Goal: Task Accomplishment & Management: Manage account settings

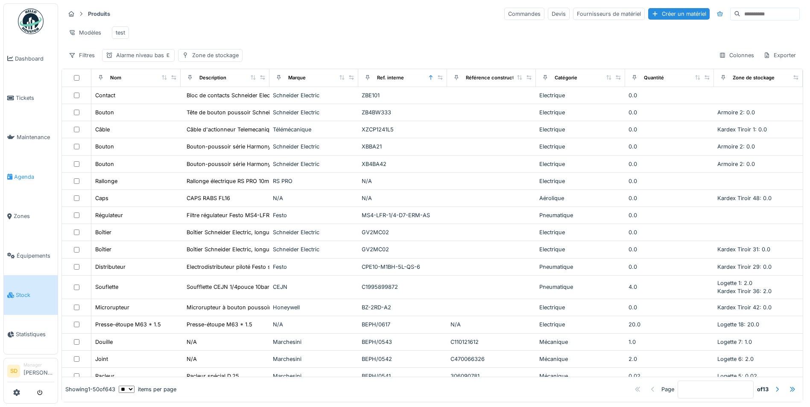
click at [29, 173] on span "Agenda" at bounding box center [34, 177] width 40 height 8
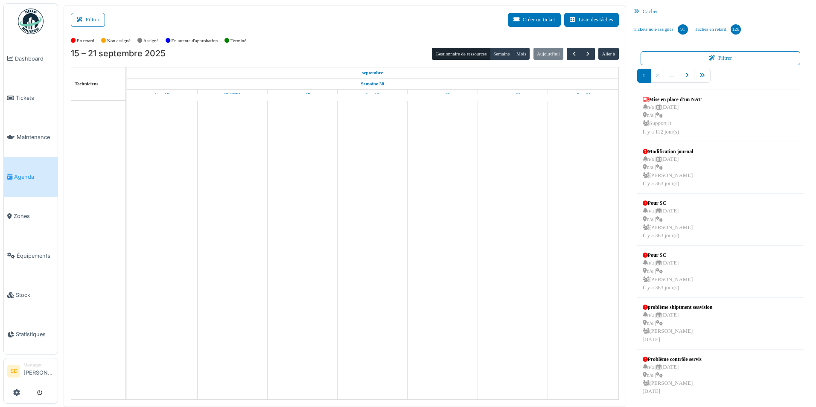
click at [639, 14] on icon at bounding box center [638, 12] width 9 height 6
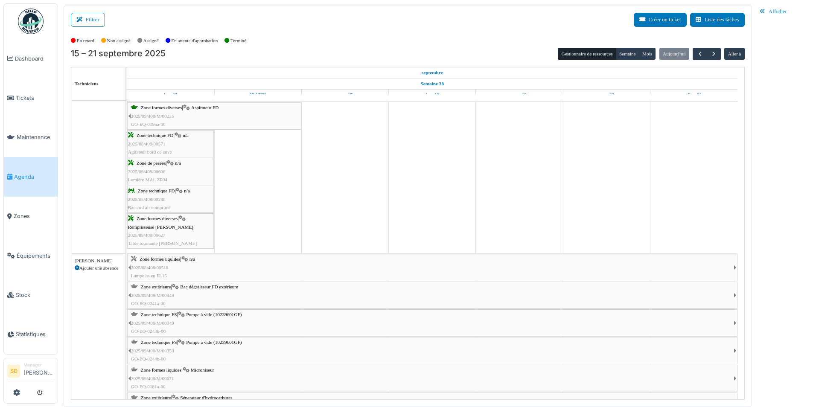
scroll to position [811, 0]
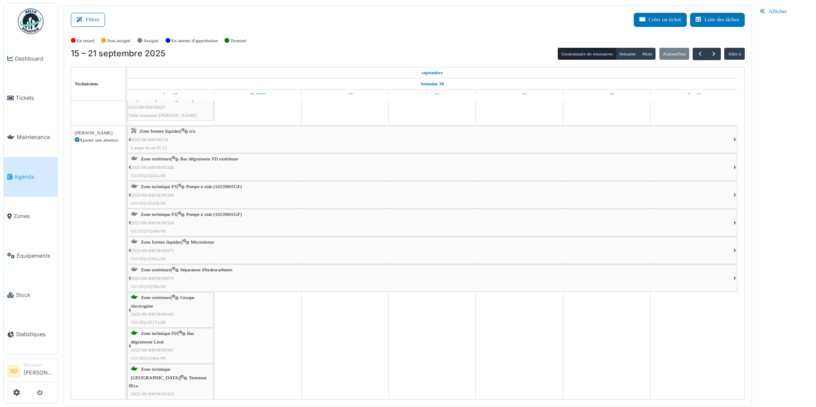
click at [215, 160] on span "Bac dégraisseur FD extérieure" at bounding box center [209, 158] width 58 height 5
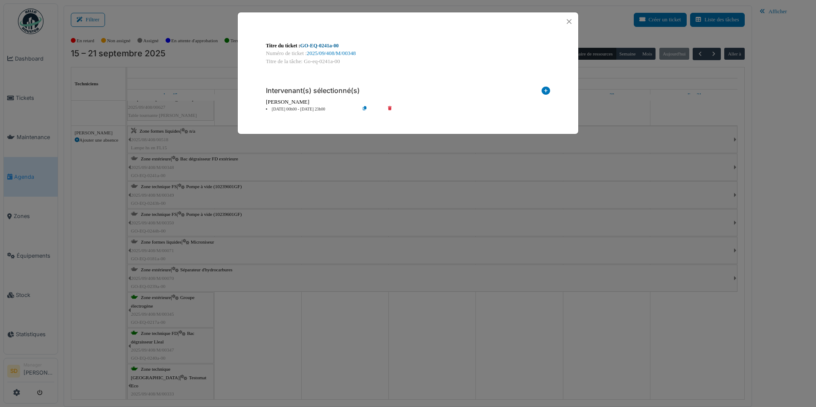
click at [325, 44] on link "GO-EQ-0241a-00" at bounding box center [319, 46] width 38 height 6
click at [567, 22] on button "Close" at bounding box center [569, 22] width 12 height 12
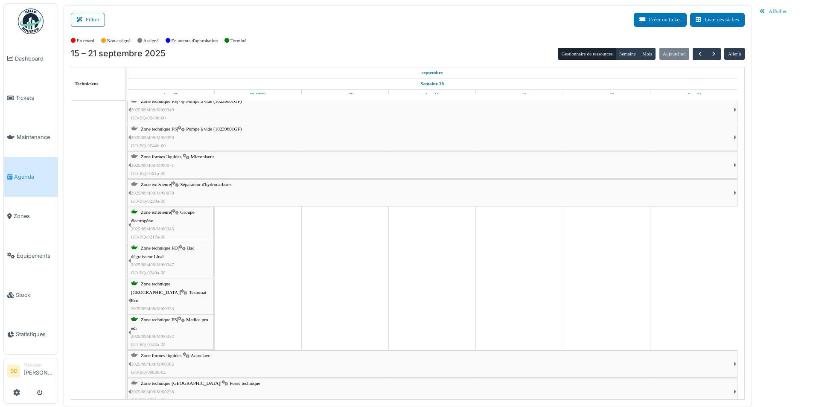
scroll to position [939, 0]
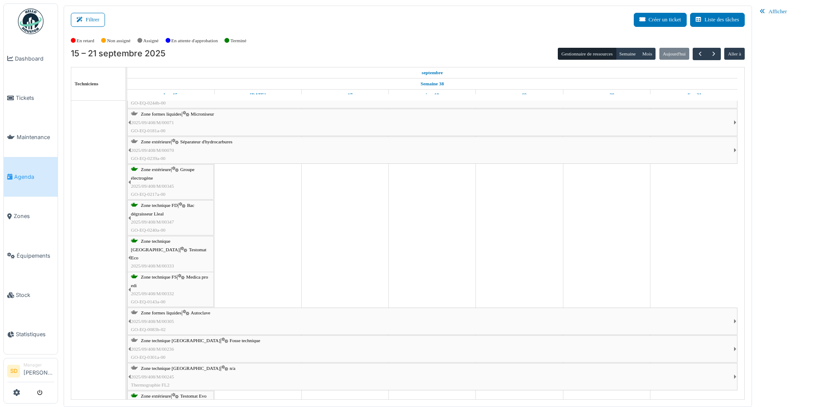
click at [181, 312] on span "Zone formes liquides" at bounding box center [161, 312] width 41 height 5
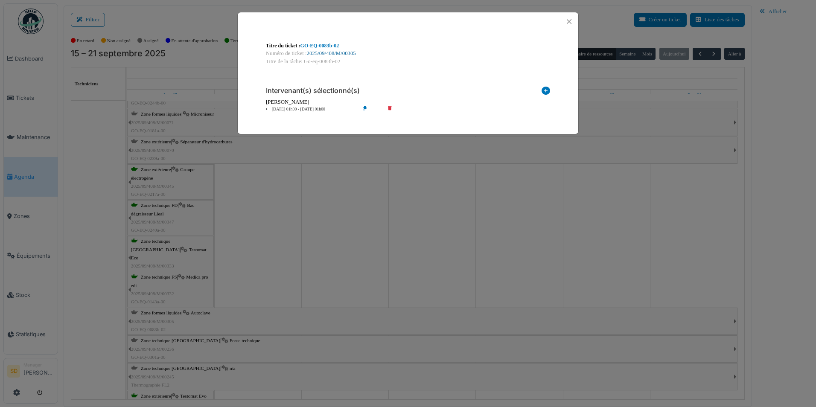
click at [323, 53] on link "2025/09/408/M/00305" at bounding box center [331, 53] width 49 height 6
click at [571, 22] on button "Close" at bounding box center [569, 22] width 12 height 12
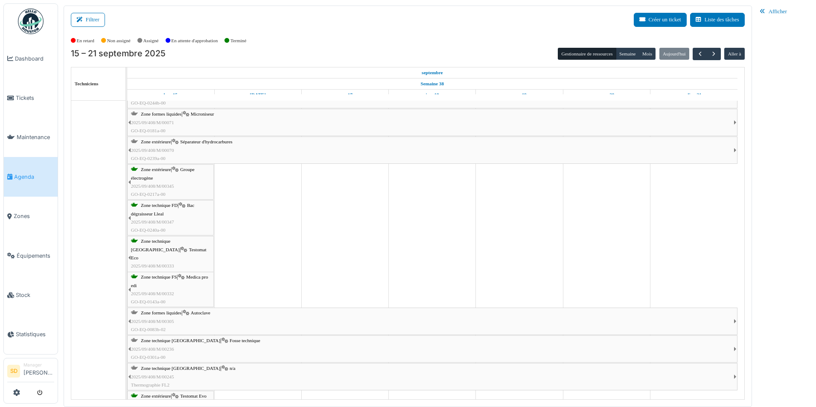
scroll to position [981, 0]
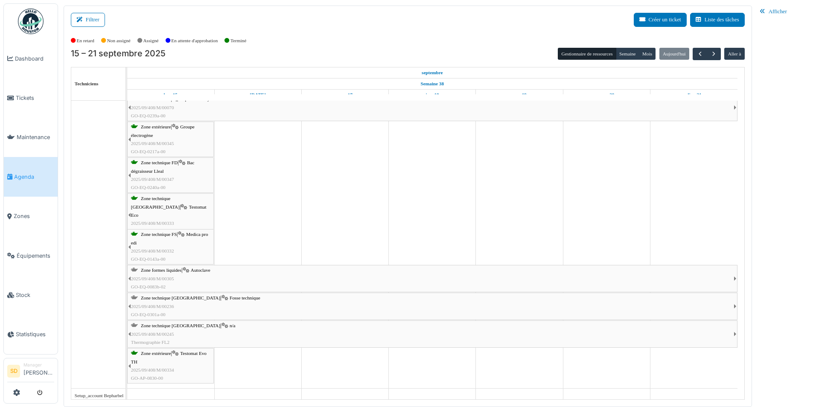
click at [166, 324] on span "Zone technique FL" at bounding box center [180, 325] width 79 height 5
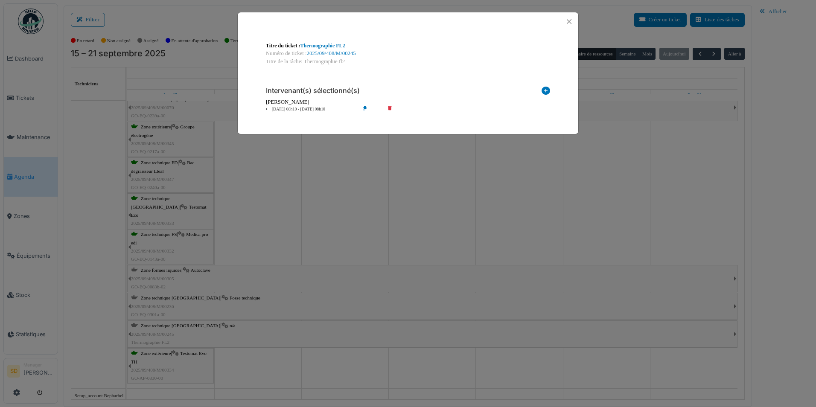
click at [322, 50] on link "2025/09/408/M/00245" at bounding box center [331, 53] width 49 height 6
click at [569, 23] on button "Close" at bounding box center [569, 22] width 12 height 12
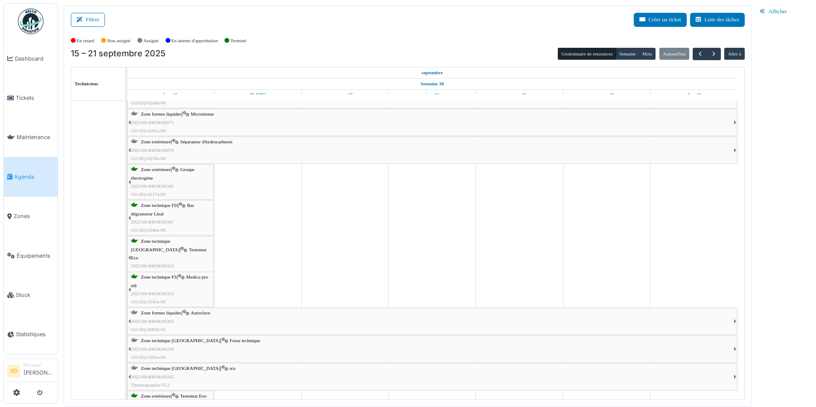
scroll to position [811, 0]
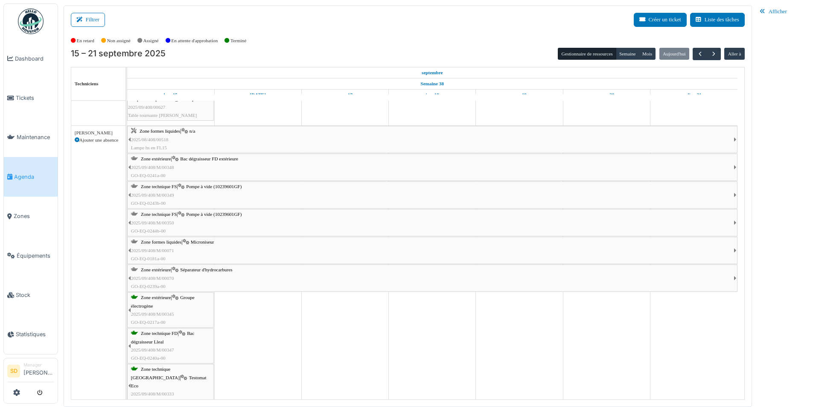
click at [168, 158] on span "Zone extérieure" at bounding box center [156, 158] width 30 height 5
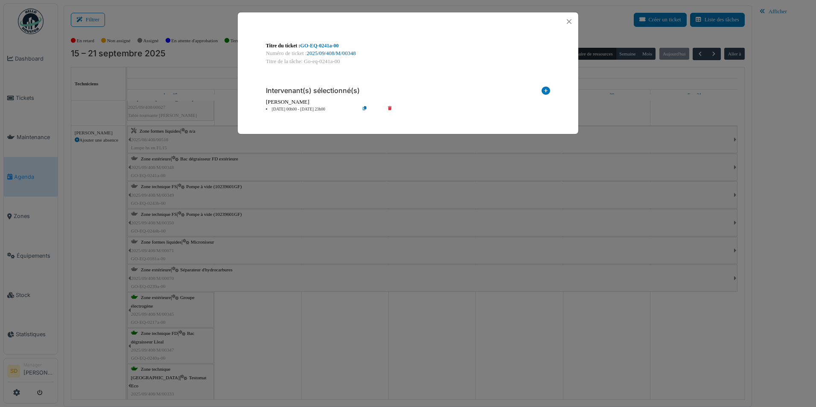
click at [335, 52] on link "2025/09/408/M/00348" at bounding box center [331, 53] width 49 height 6
click at [568, 21] on button "Close" at bounding box center [569, 22] width 12 height 12
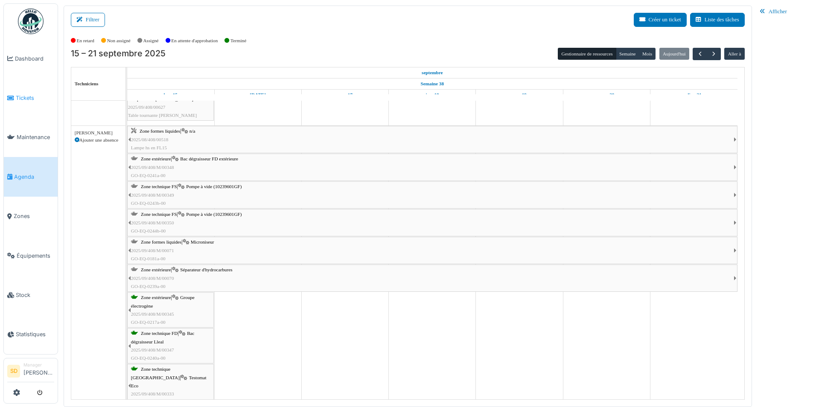
click at [22, 94] on span "Tickets" at bounding box center [35, 98] width 38 height 8
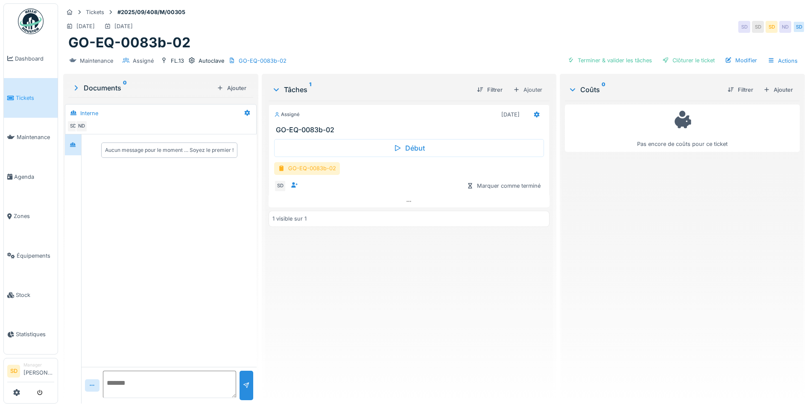
click at [307, 171] on div "GO-EQ-0083b-02" at bounding box center [307, 168] width 66 height 12
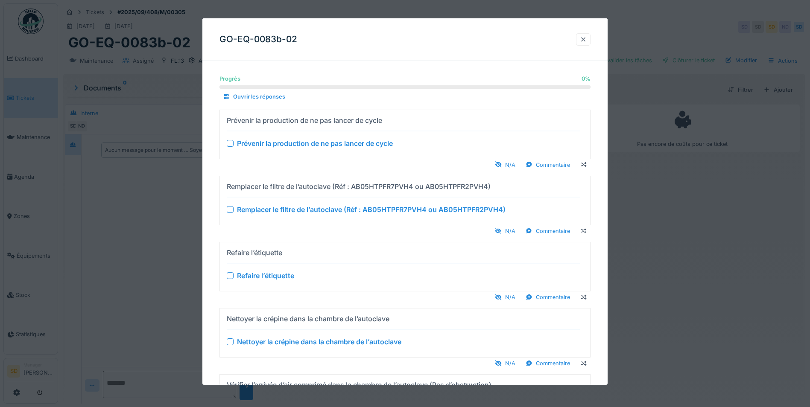
click at [586, 41] on div at bounding box center [583, 39] width 7 height 8
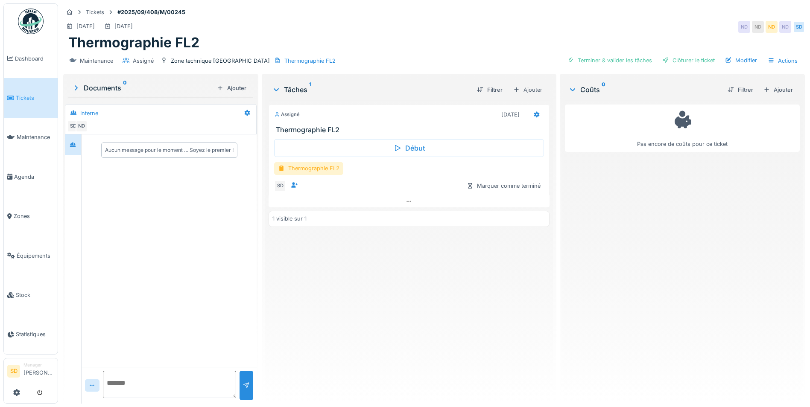
click at [326, 169] on div "Thermographie FL2" at bounding box center [308, 168] width 69 height 12
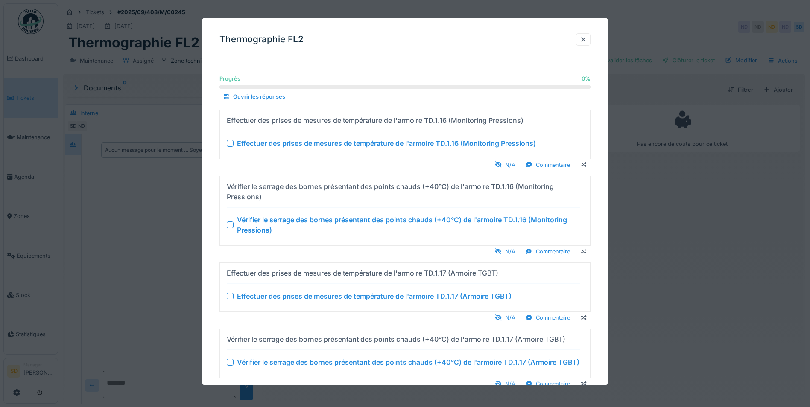
click at [586, 41] on div at bounding box center [583, 39] width 7 height 8
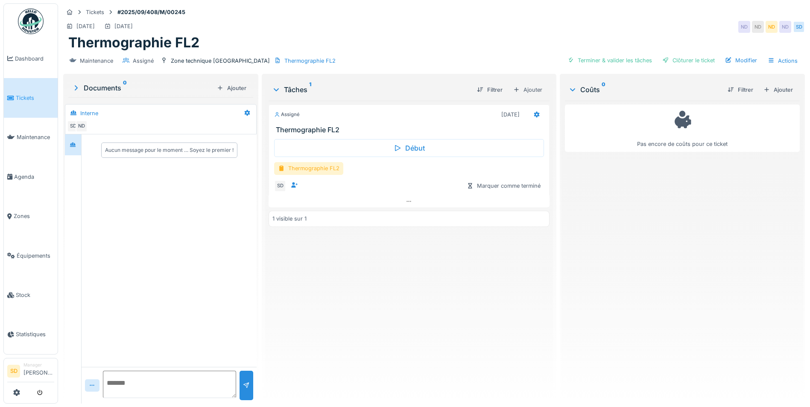
click at [321, 172] on div "Thermographie FL2" at bounding box center [308, 168] width 69 height 12
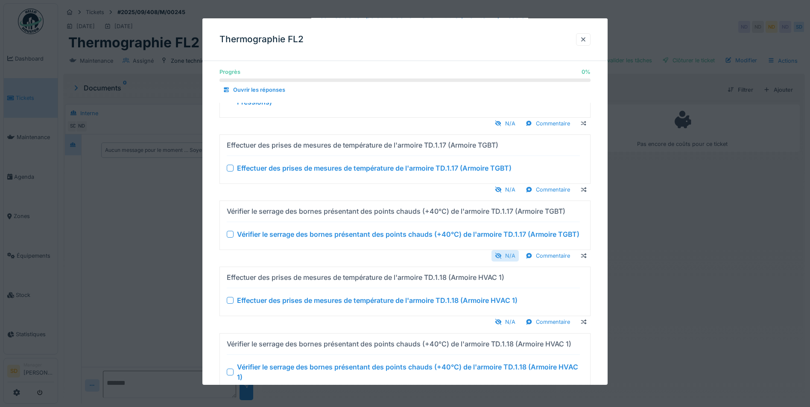
scroll to position [170, 0]
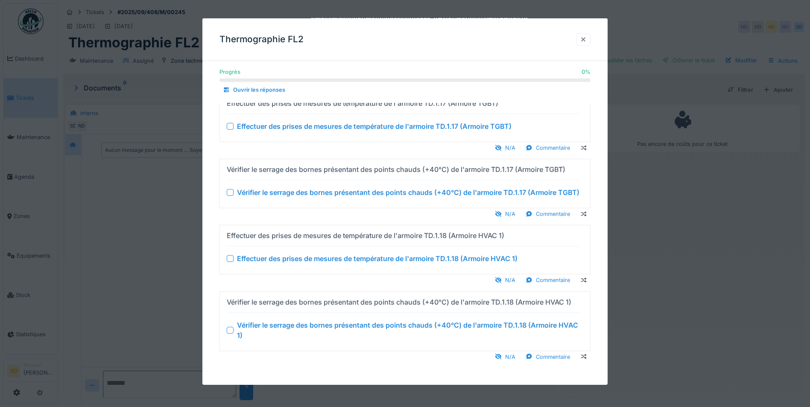
click at [586, 41] on div at bounding box center [583, 39] width 7 height 8
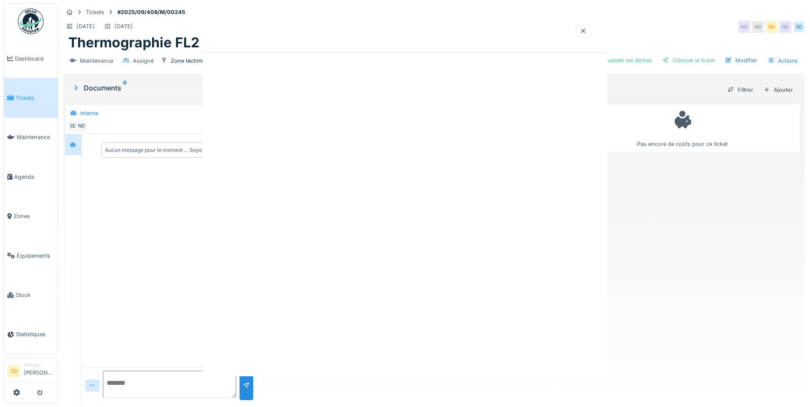
scroll to position [0, 0]
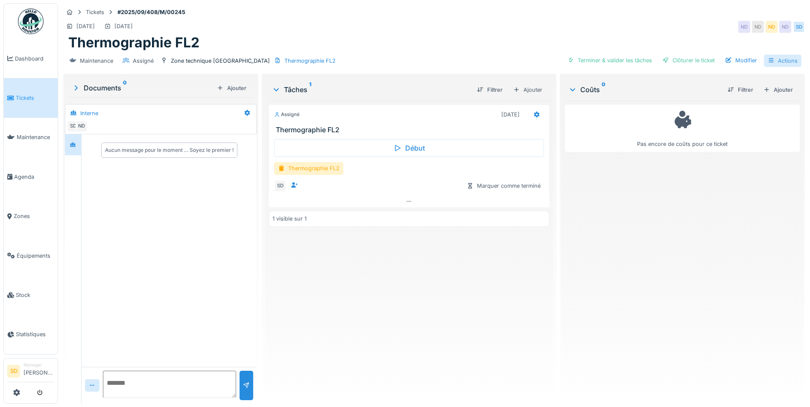
click at [778, 61] on div "Actions" at bounding box center [782, 61] width 38 height 12
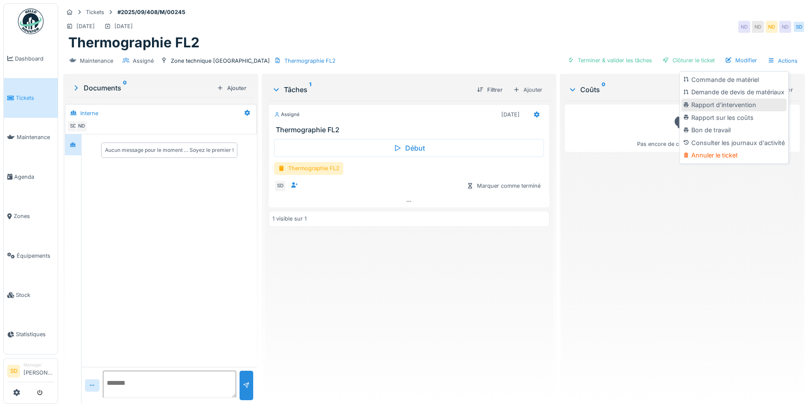
click at [738, 104] on div "Rapport d'intervention" at bounding box center [733, 105] width 105 height 13
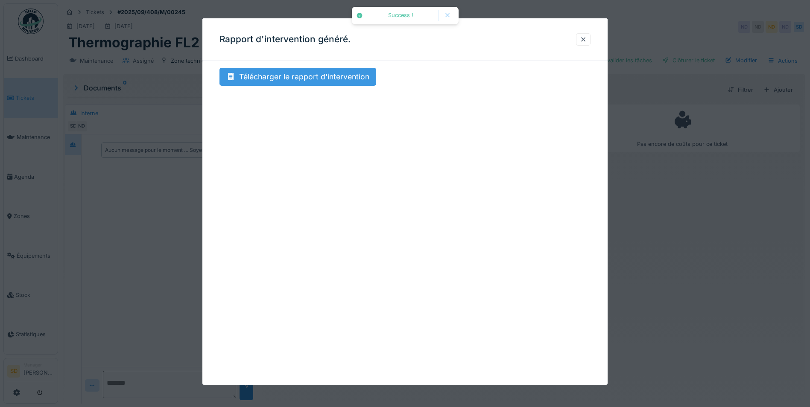
click at [323, 75] on div "Télécharger le rapport d'intervention" at bounding box center [297, 77] width 157 height 18
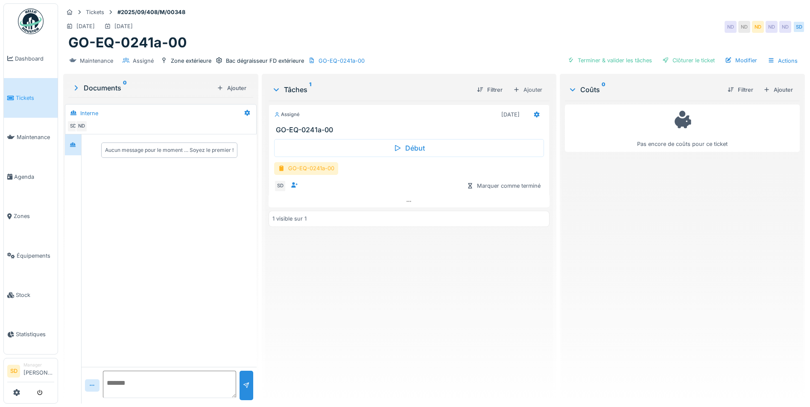
click at [305, 171] on div "GO-EQ-0241a-00" at bounding box center [306, 168] width 64 height 12
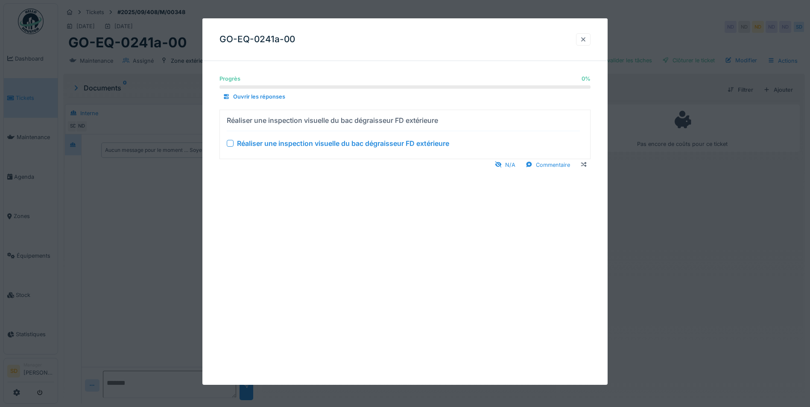
click at [586, 39] on div at bounding box center [583, 39] width 7 height 8
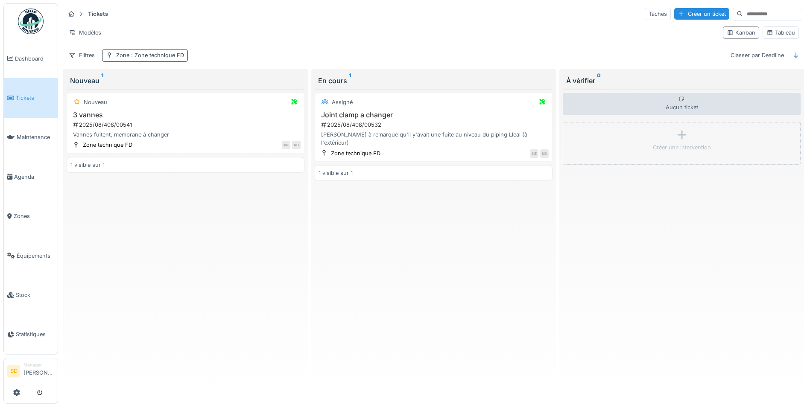
click at [117, 58] on div "Zone : Zone technique FD" at bounding box center [150, 55] width 68 height 8
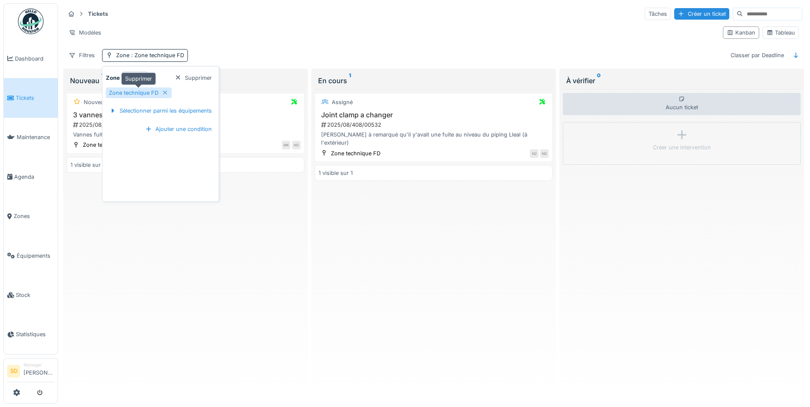
click at [165, 93] on icon at bounding box center [165, 92] width 4 height 4
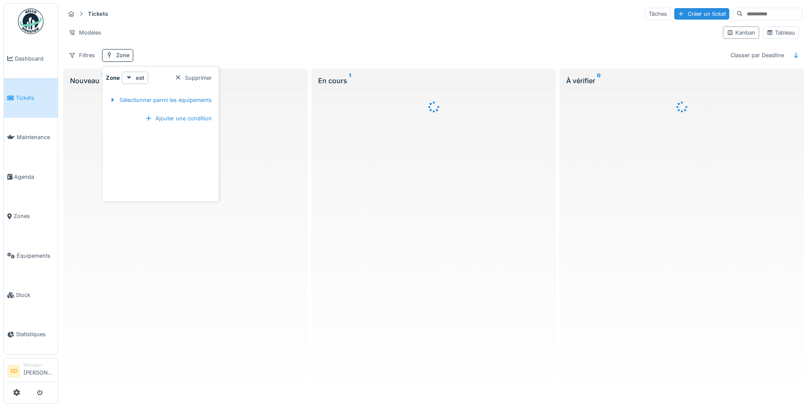
click at [192, 52] on div "Filtres Zone Classer par Deadline" at bounding box center [433, 55] width 737 height 12
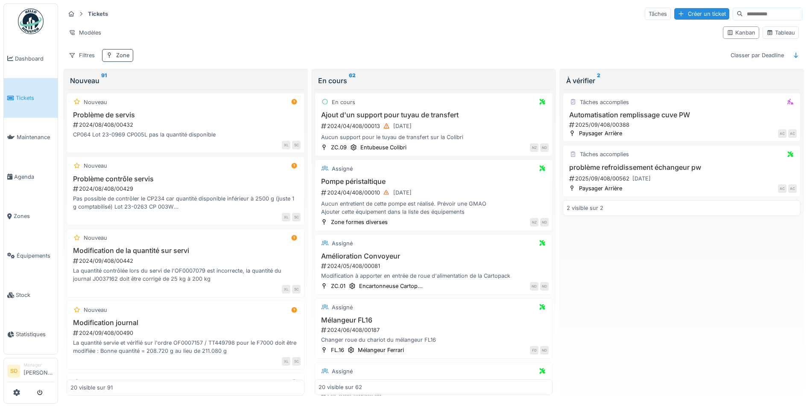
click at [123, 55] on div "Zone" at bounding box center [122, 55] width 13 height 8
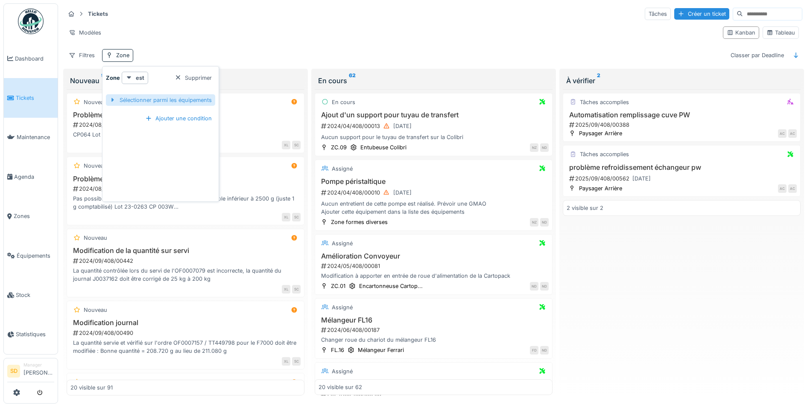
click at [157, 99] on div "Sélectionner parmi les équipements" at bounding box center [160, 100] width 109 height 12
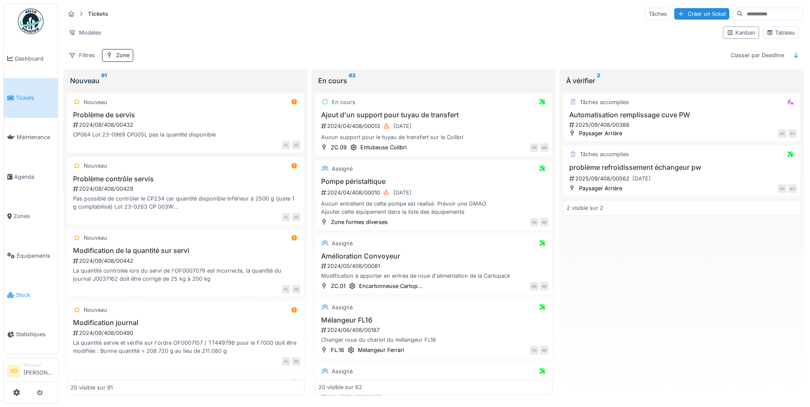
click at [29, 291] on span "Stock" at bounding box center [35, 295] width 38 height 8
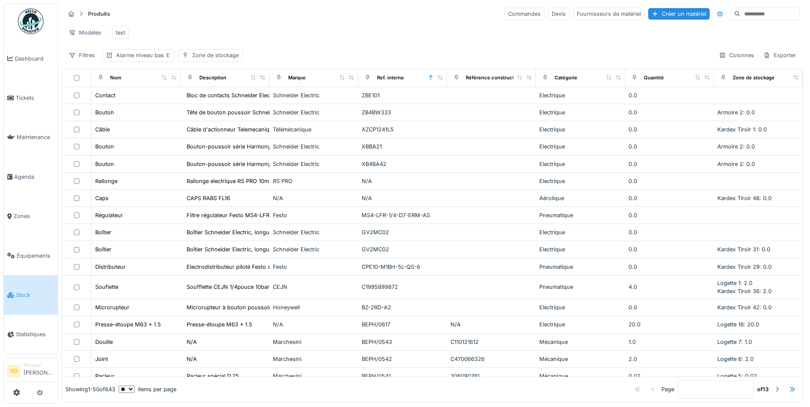
click at [740, 15] on input at bounding box center [769, 14] width 59 height 12
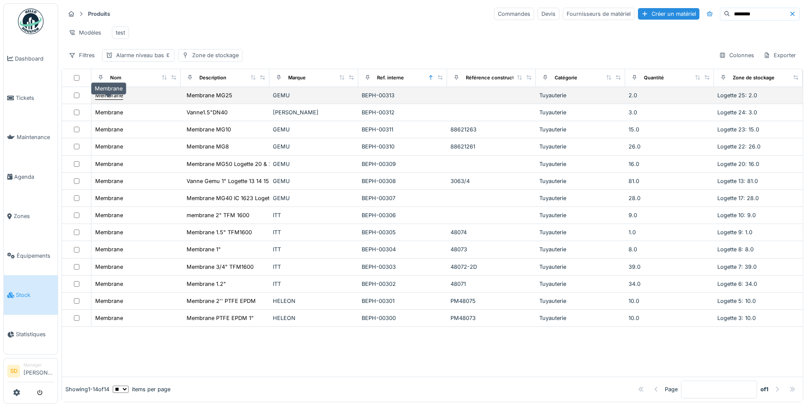
click at [105, 99] on div "Membrane" at bounding box center [109, 95] width 28 height 8
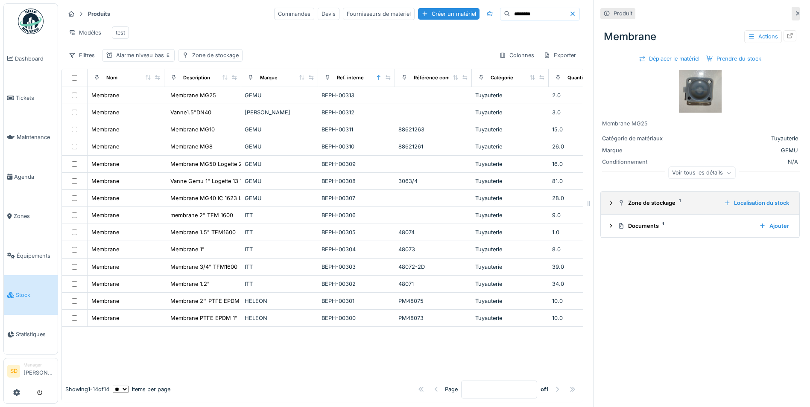
click at [626, 201] on div "Zone de stockage 1" at bounding box center [666, 203] width 99 height 8
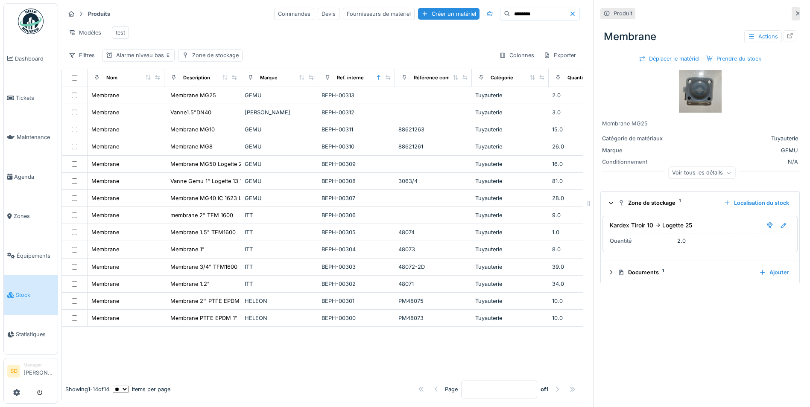
drag, startPoint x: 516, startPoint y: 17, endPoint x: 434, endPoint y: -3, distance: 85.1
click at [434, 0] on html "Dashboard Tickets Maintenance Agenda Zones Équipements Stock Statistiques SD Ma…" at bounding box center [405, 203] width 810 height 407
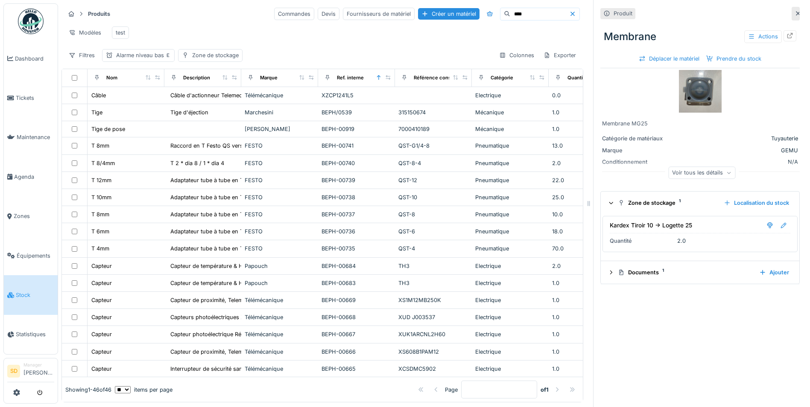
type input "****"
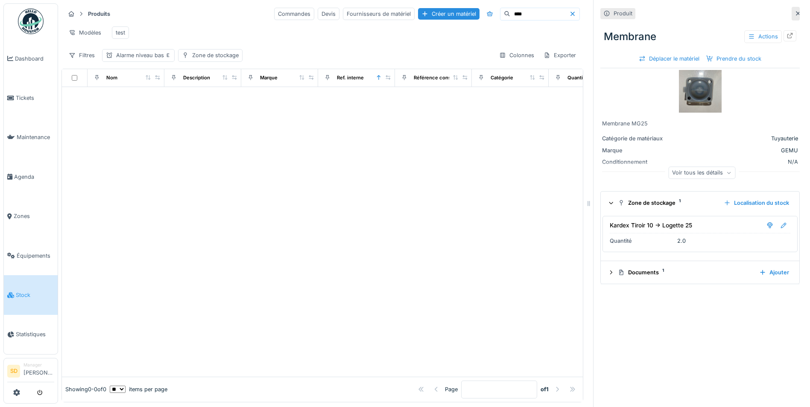
drag, startPoint x: 490, startPoint y: 9, endPoint x: 468, endPoint y: 3, distance: 22.8
click at [468, 3] on div "Produits Commandes Devis Fournisseurs de matériel Créer un matériel **** Modèle…" at bounding box center [321, 34] width 521 height 62
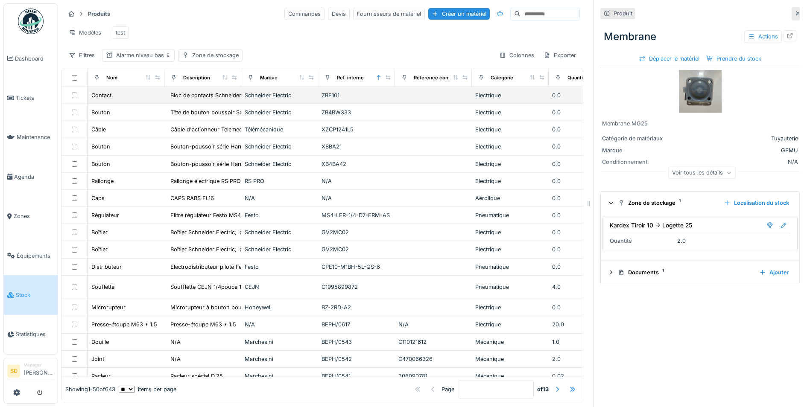
drag, startPoint x: 783, startPoint y: 15, endPoint x: 420, endPoint y: 98, distance: 371.8
click at [794, 14] on icon at bounding box center [797, 14] width 7 height 6
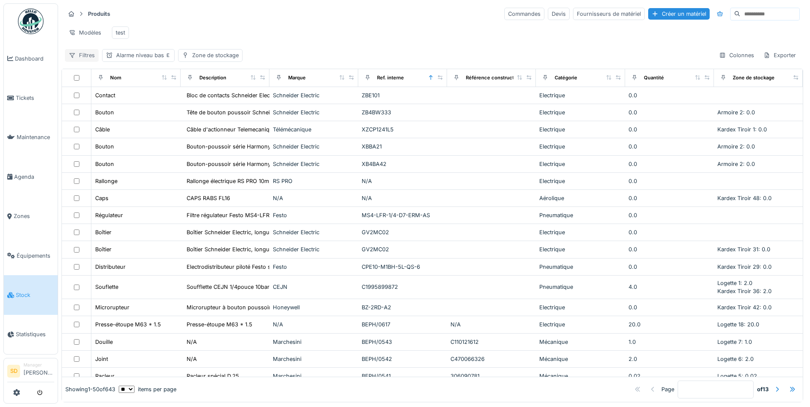
click at [72, 58] on icon at bounding box center [72, 55] width 7 height 6
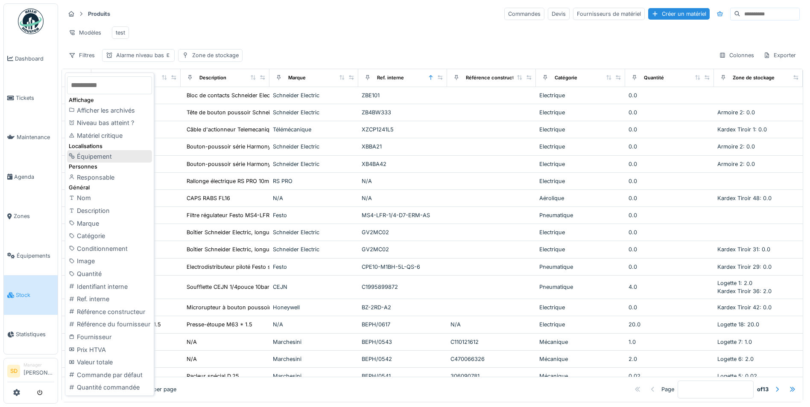
scroll to position [5, 0]
click at [107, 233] on div "Catégorie" at bounding box center [109, 236] width 85 height 13
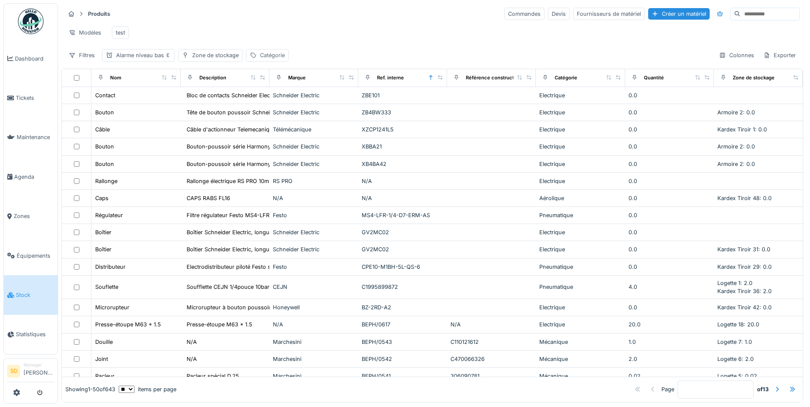
click at [265, 56] on div "Catégorie" at bounding box center [272, 55] width 25 height 8
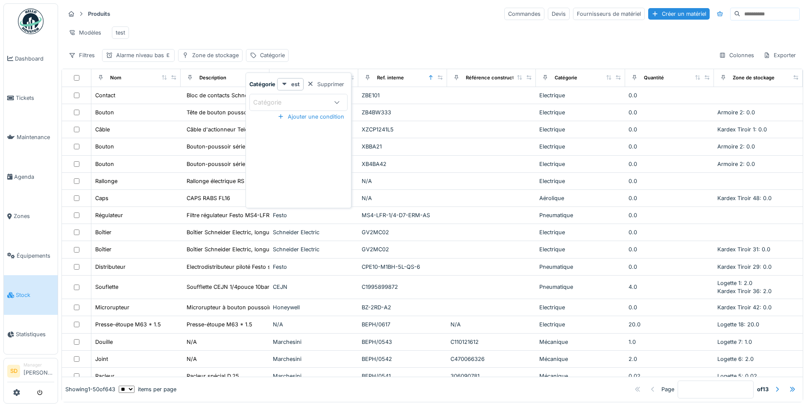
click at [311, 94] on div "Catégorie" at bounding box center [298, 102] width 98 height 17
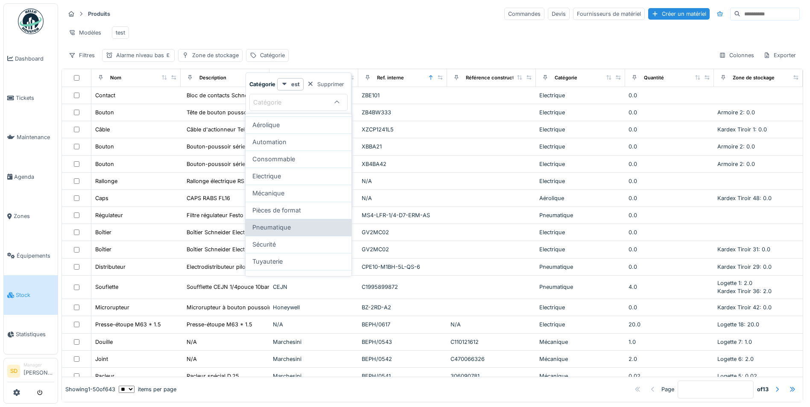
scroll to position [69, 0]
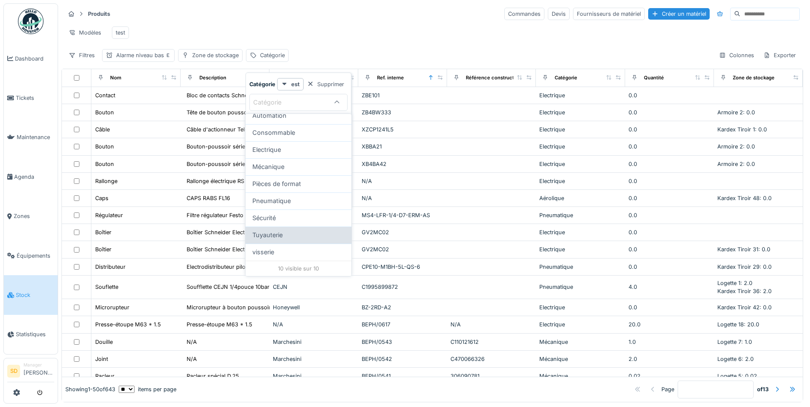
click at [291, 236] on div "Tuyauterie" at bounding box center [298, 234] width 92 height 9
type input "***"
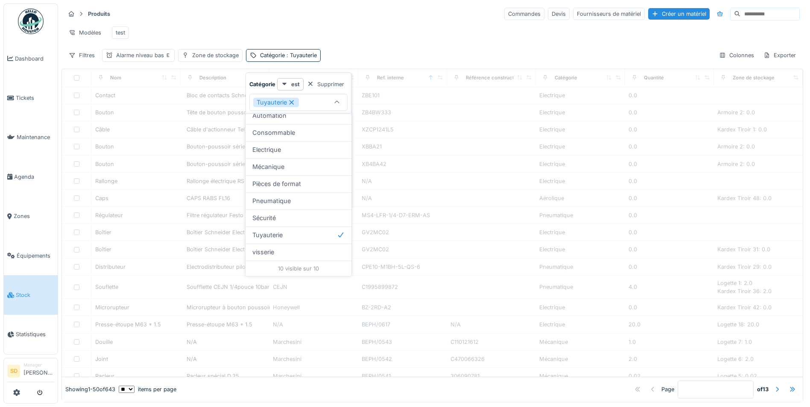
click at [740, 13] on input at bounding box center [769, 14] width 59 height 12
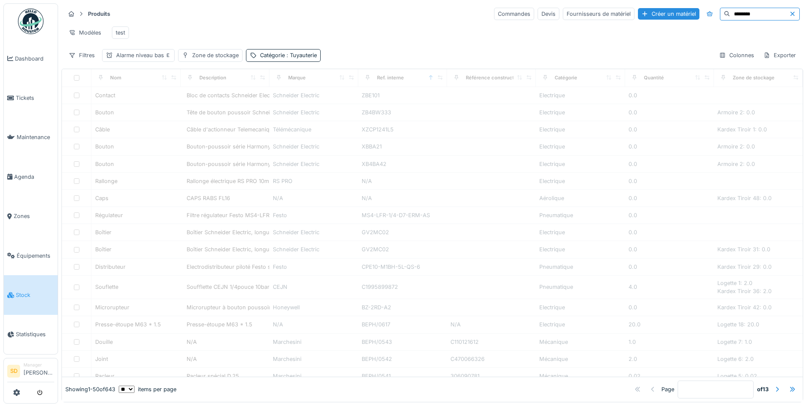
type input "********"
click at [226, 59] on div "Zone de stockage" at bounding box center [215, 55] width 47 height 8
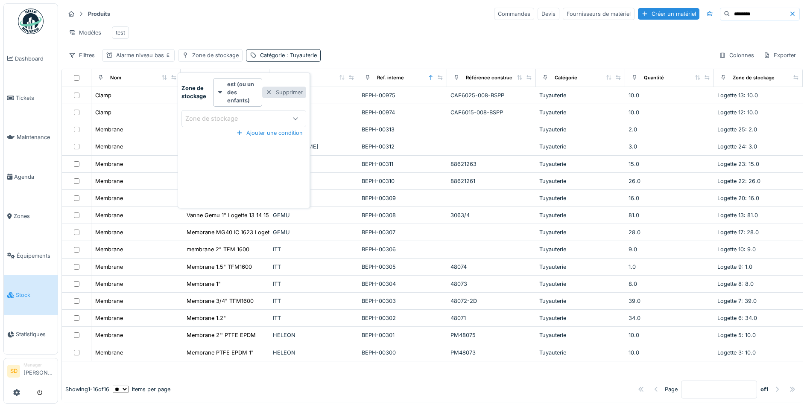
click at [281, 95] on div "Supprimer" at bounding box center [284, 93] width 44 height 12
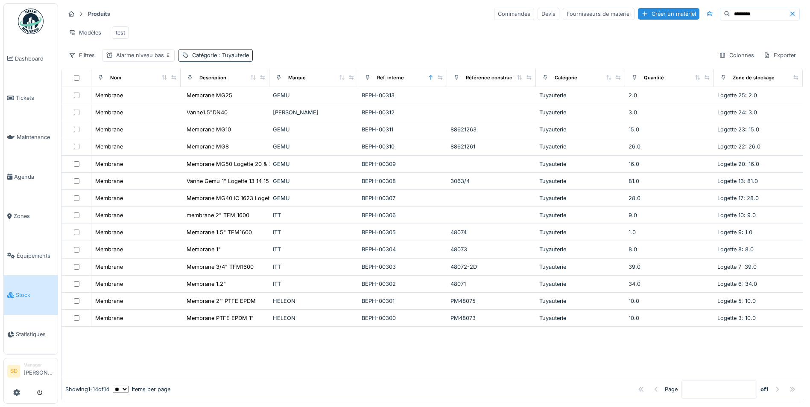
drag, startPoint x: 741, startPoint y: 14, endPoint x: 691, endPoint y: 11, distance: 50.0
click at [719, 11] on div "********" at bounding box center [759, 14] width 80 height 13
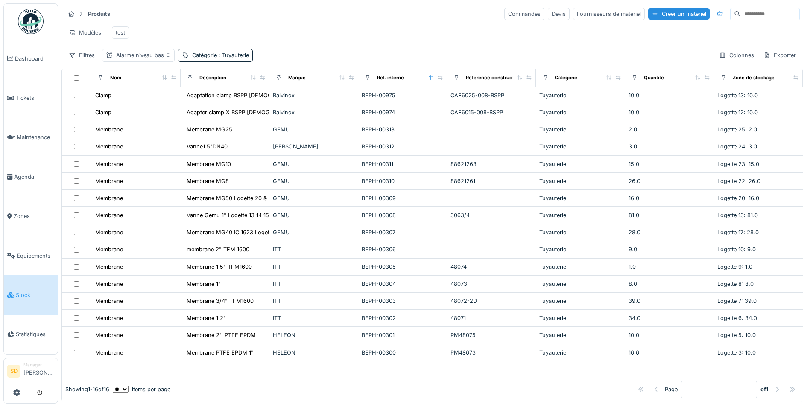
click at [740, 13] on input at bounding box center [769, 14] width 59 height 12
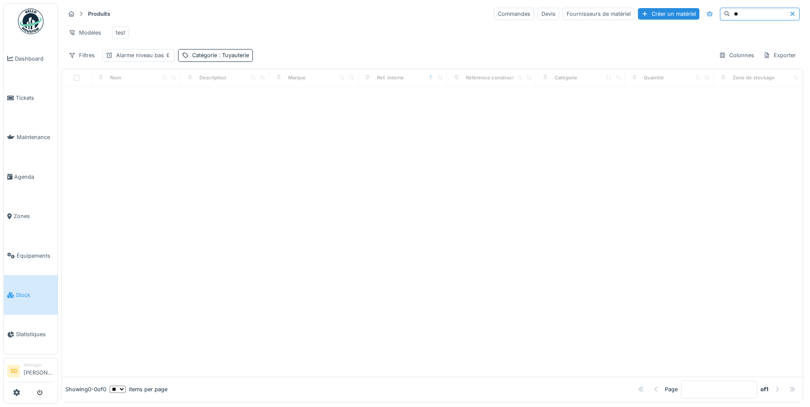
type input "*"
click at [243, 58] on span ": Tuyauterie" at bounding box center [233, 55] width 32 height 6
click at [253, 84] on div "Supprimer" at bounding box center [258, 85] width 44 height 12
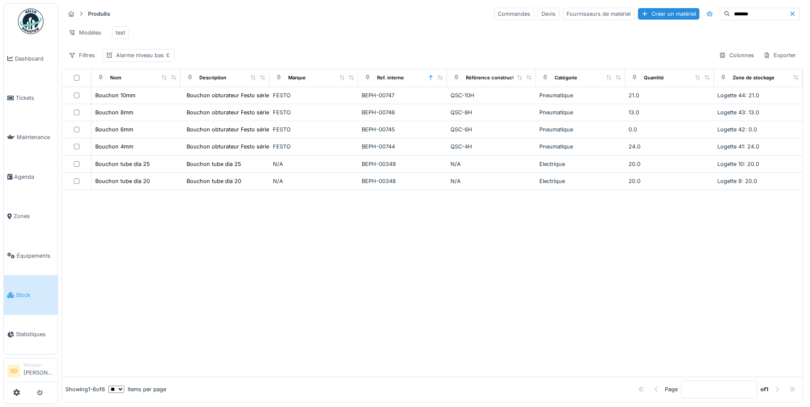
click at [730, 15] on input "*******" at bounding box center [759, 14] width 59 height 12
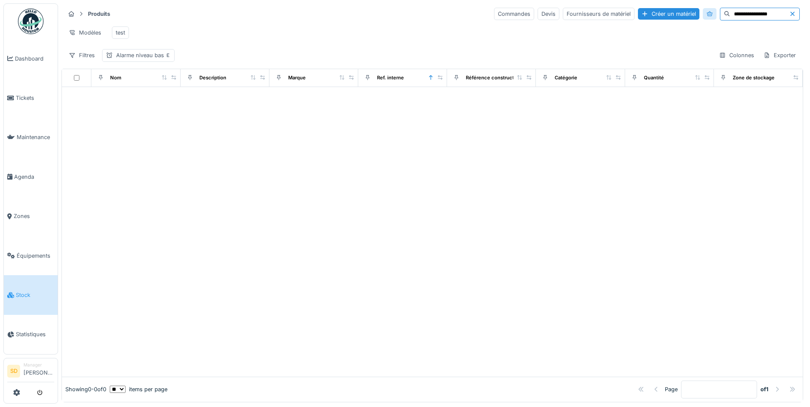
drag, startPoint x: 718, startPoint y: 16, endPoint x: 680, endPoint y: 16, distance: 38.0
click at [680, 16] on div "**********" at bounding box center [647, 14] width 306 height 13
click at [725, 51] on div "**********" at bounding box center [431, 34] width 741 height 62
click at [702, 24] on div "Modèles test" at bounding box center [432, 32] width 734 height 19
click at [730, 13] on input "**********" at bounding box center [759, 14] width 59 height 12
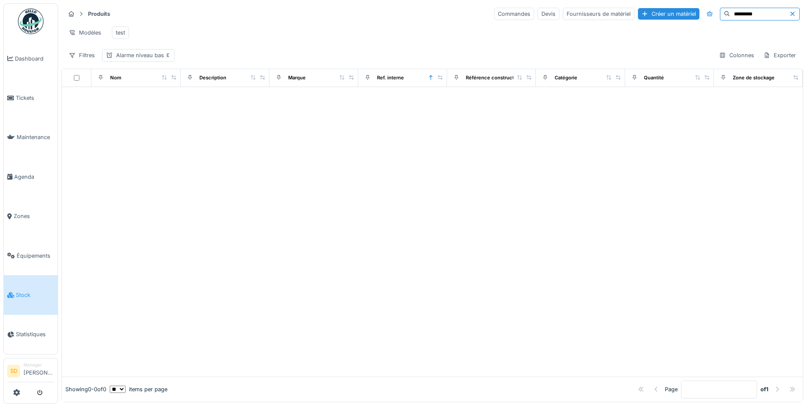
type input "**********"
drag, startPoint x: 741, startPoint y: 15, endPoint x: 687, endPoint y: 4, distance: 55.2
click at [687, 4] on div "**********" at bounding box center [431, 34] width 741 height 62
click at [730, 16] on input "**********" at bounding box center [759, 14] width 59 height 12
click at [166, 58] on icon at bounding box center [168, 55] width 5 height 4
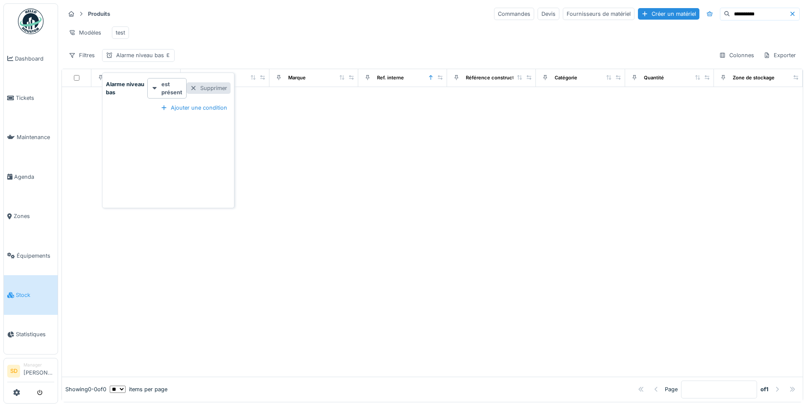
click at [192, 85] on div at bounding box center [193, 88] width 7 height 8
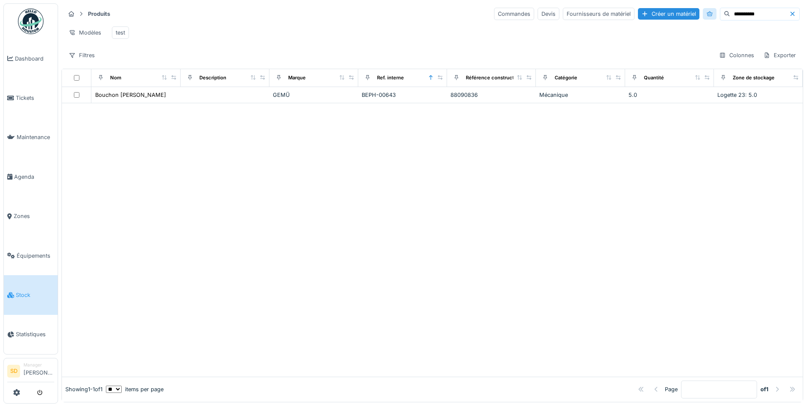
drag, startPoint x: 736, startPoint y: 15, endPoint x: 676, endPoint y: 10, distance: 60.0
click at [676, 10] on div "**********" at bounding box center [647, 14] width 306 height 13
type input "**********"
click at [25, 178] on link "Agenda" at bounding box center [31, 176] width 54 height 39
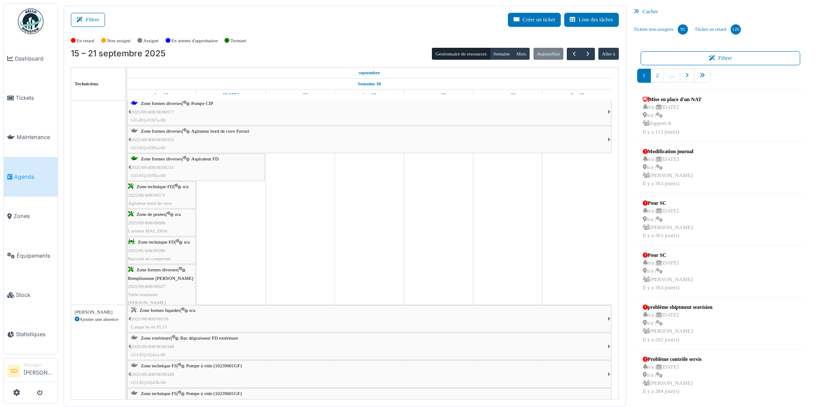
scroll to position [565, 0]
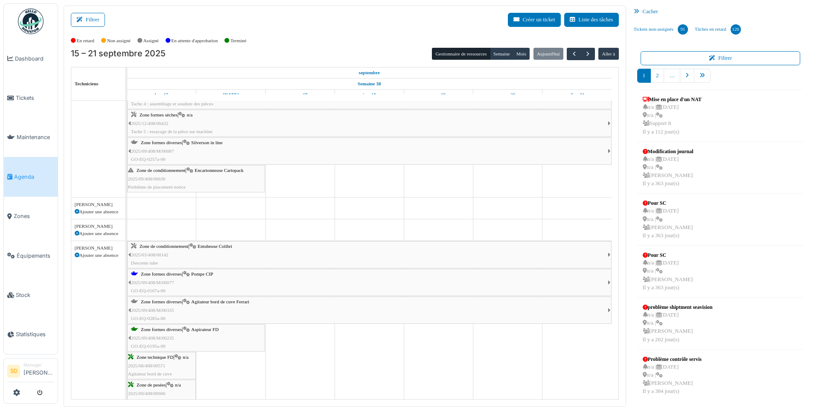
click at [165, 273] on span "Zone formes diverses" at bounding box center [161, 273] width 41 height 5
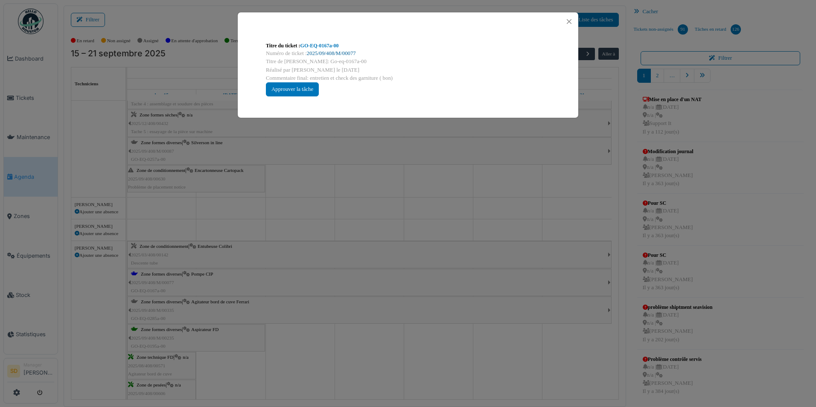
click at [347, 54] on link "2025/09/408/M/00077" at bounding box center [331, 53] width 49 height 6
click at [565, 24] on button "Close" at bounding box center [569, 22] width 12 height 12
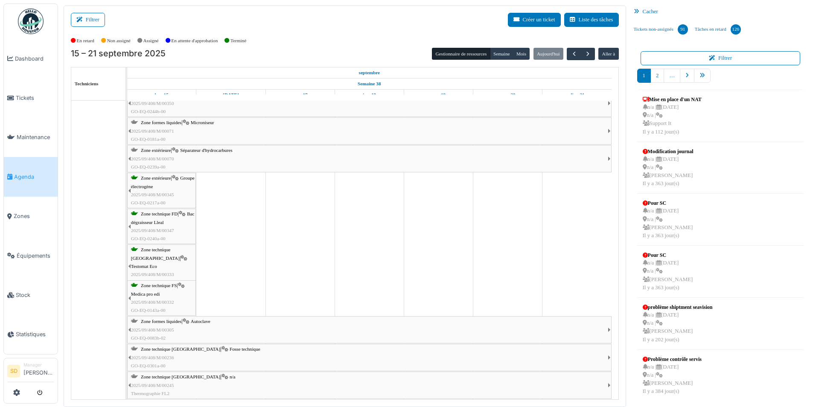
scroll to position [912, 0]
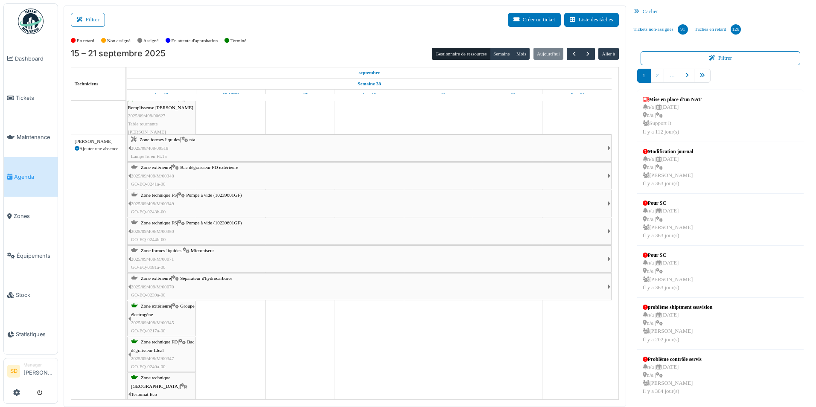
click at [200, 168] on span "Bac dégraisseur FD extérieure" at bounding box center [209, 167] width 58 height 5
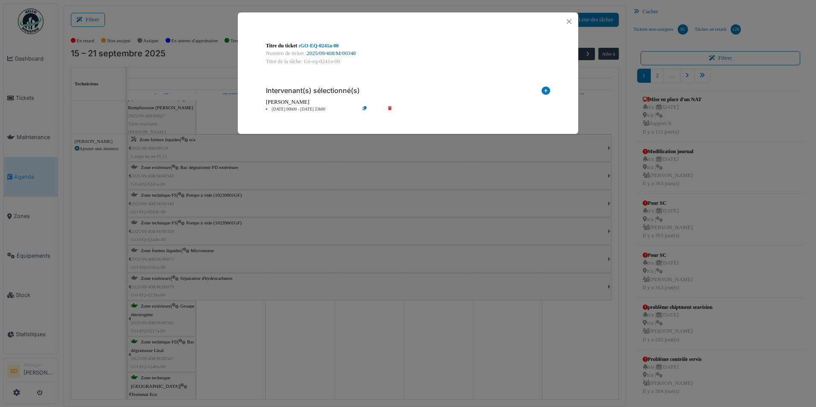
click at [340, 53] on link "2025/09/408/M/00348" at bounding box center [331, 53] width 49 height 6
click at [568, 20] on button "Close" at bounding box center [569, 22] width 12 height 12
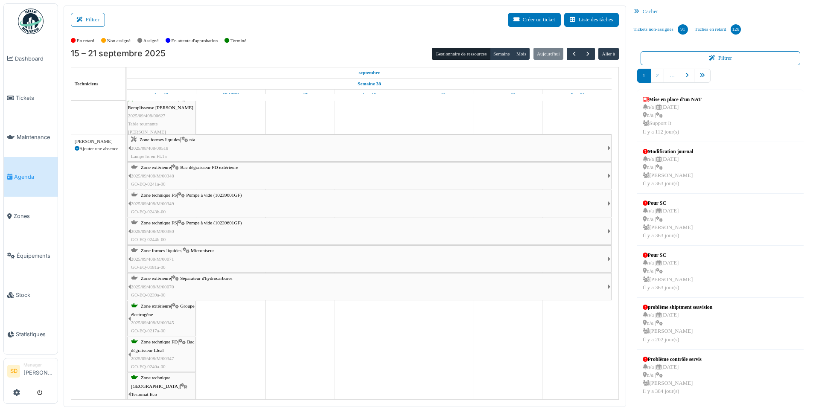
click at [32, 176] on span "Agenda" at bounding box center [34, 177] width 40 height 8
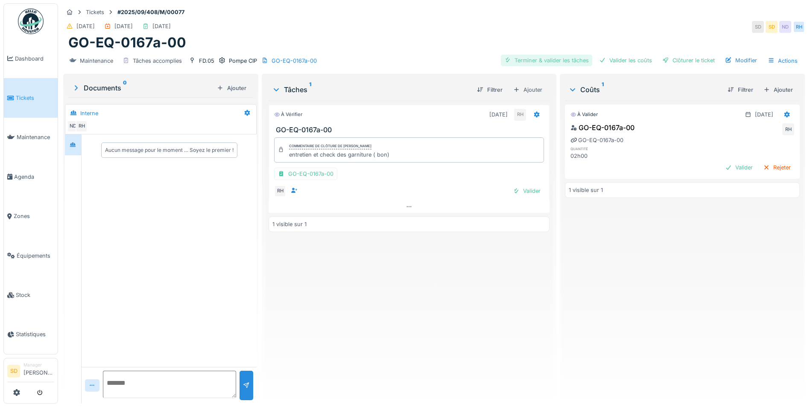
click at [562, 58] on div "Terminer & valider les tâches" at bounding box center [546, 61] width 91 height 12
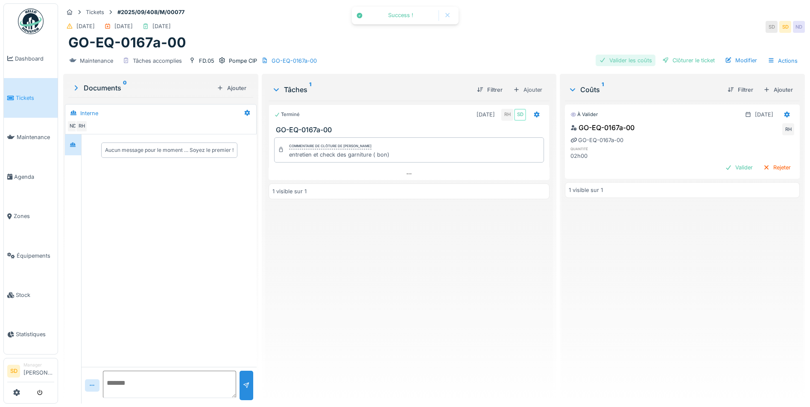
click at [613, 57] on div "Valider les coûts" at bounding box center [625, 61] width 60 height 12
click at [668, 59] on div "Clôturer le ticket" at bounding box center [687, 61] width 59 height 12
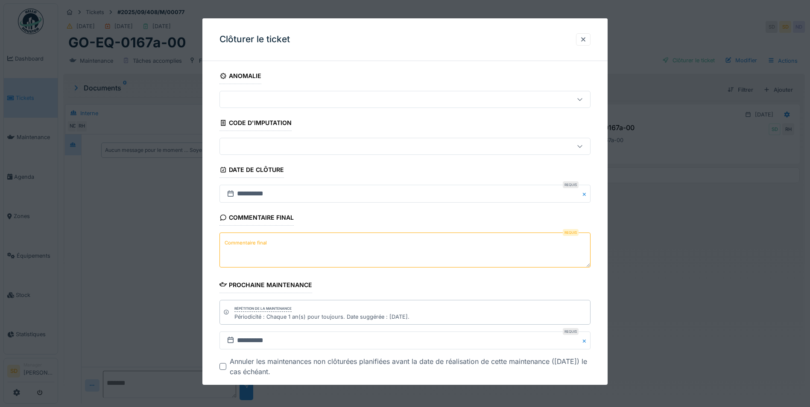
click at [286, 247] on textarea "Commentaire final" at bounding box center [404, 250] width 371 height 35
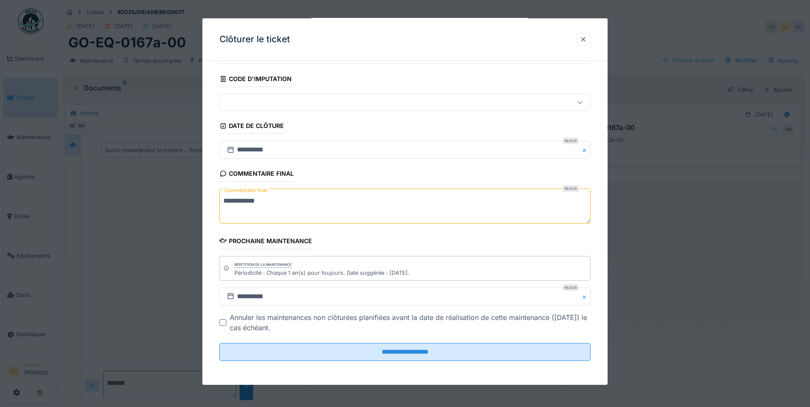
scroll to position [6, 0]
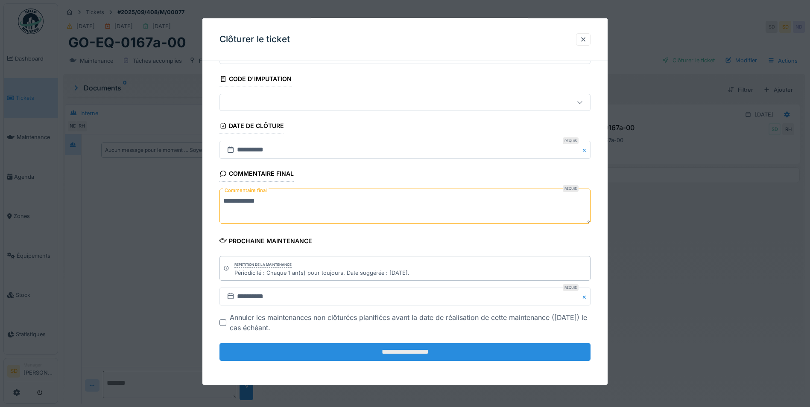
type textarea "**********"
click at [399, 352] on input "**********" at bounding box center [404, 352] width 371 height 18
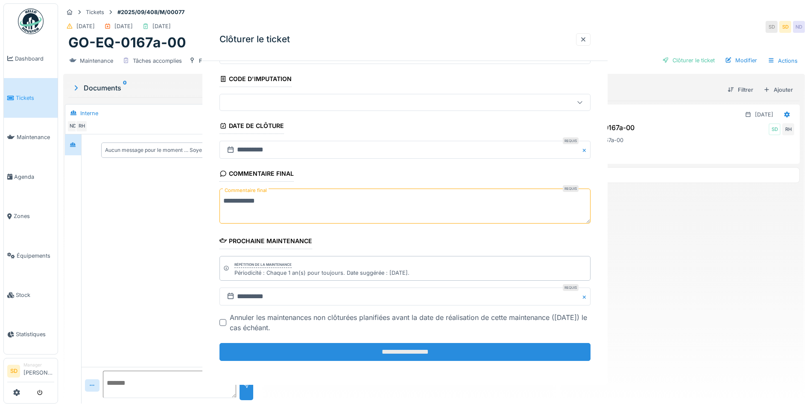
scroll to position [0, 0]
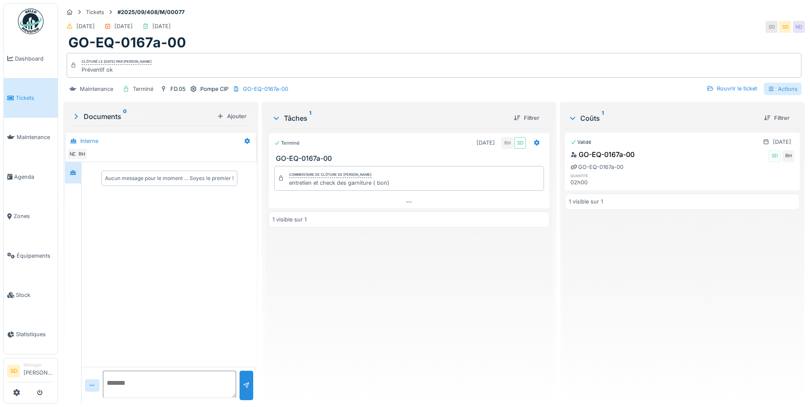
click at [769, 86] on div "Actions" at bounding box center [782, 89] width 38 height 12
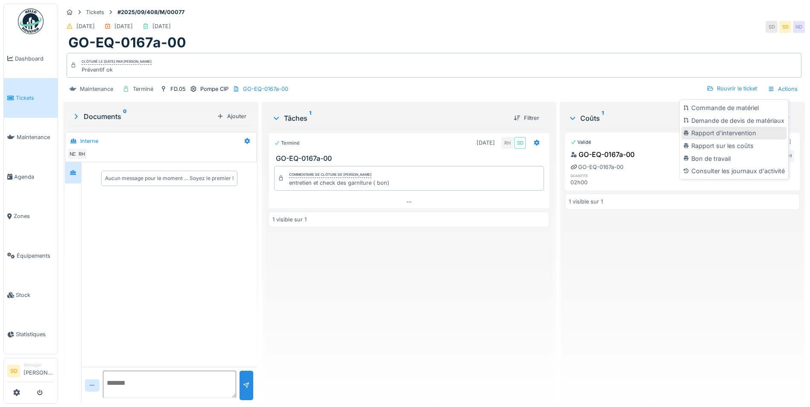
click at [724, 127] on div "Rapport d'intervention" at bounding box center [733, 133] width 105 height 13
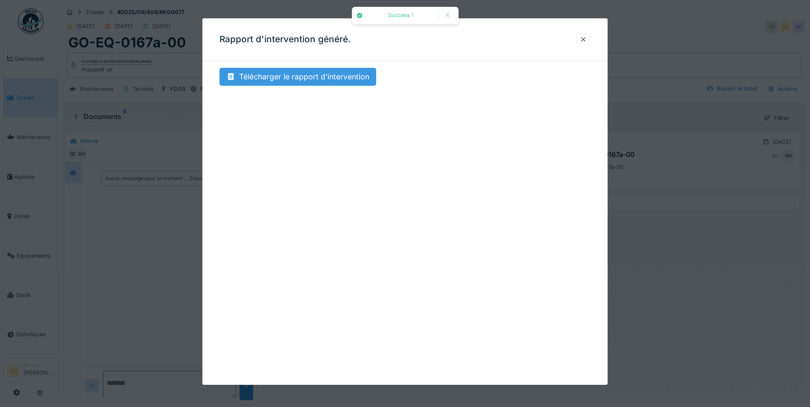
click at [294, 81] on div "Télécharger le rapport d'intervention" at bounding box center [297, 77] width 157 height 18
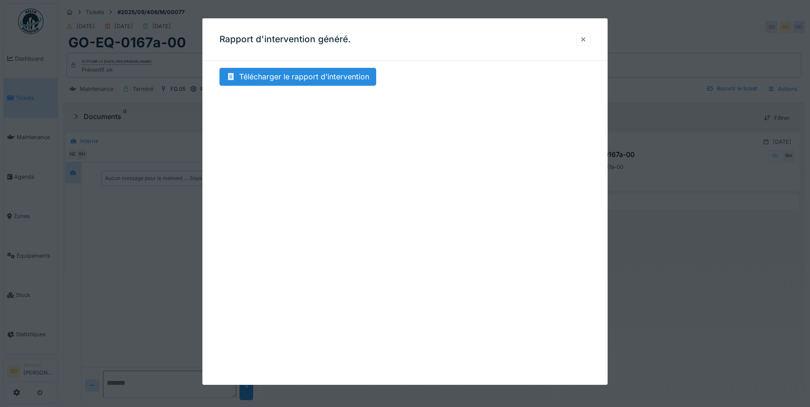
click at [586, 40] on div at bounding box center [583, 39] width 7 height 8
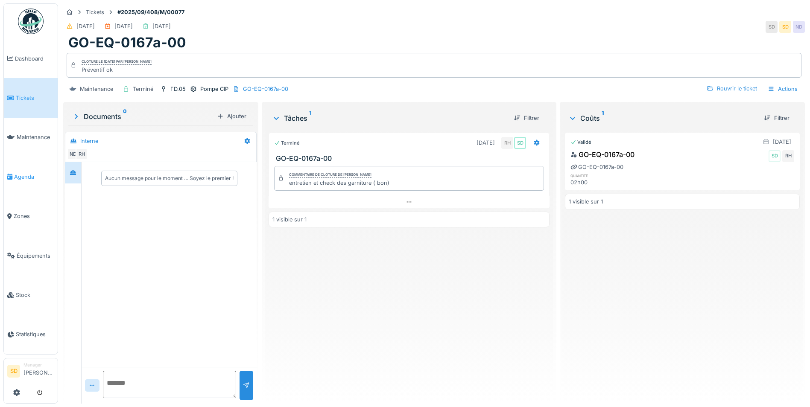
click at [27, 173] on span "Agenda" at bounding box center [34, 177] width 40 height 8
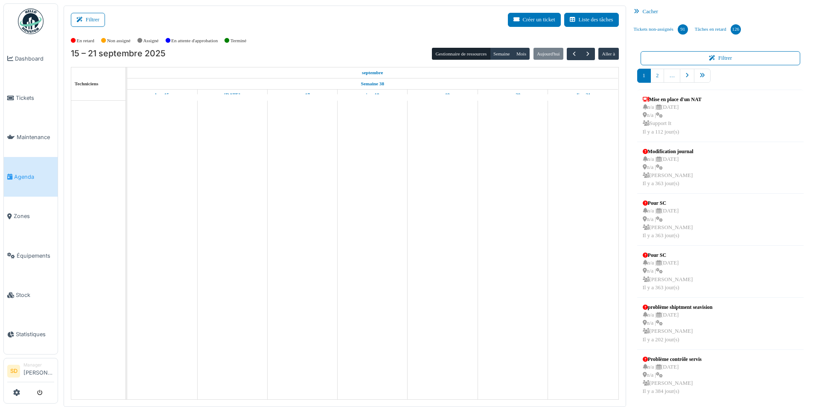
click at [641, 11] on icon at bounding box center [638, 12] width 9 height 6
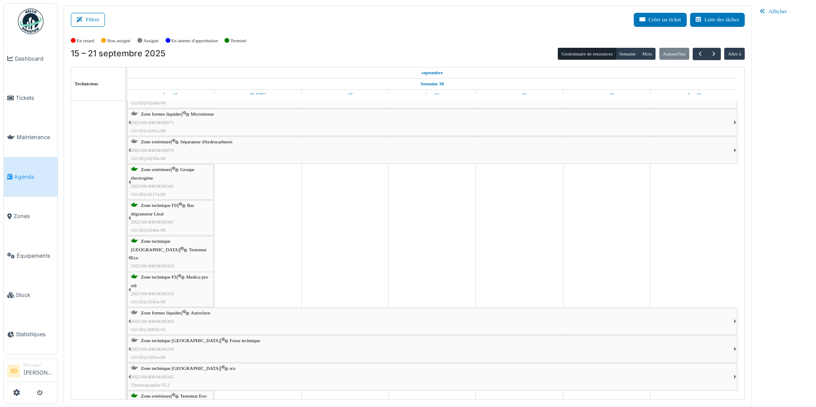
scroll to position [1023, 0]
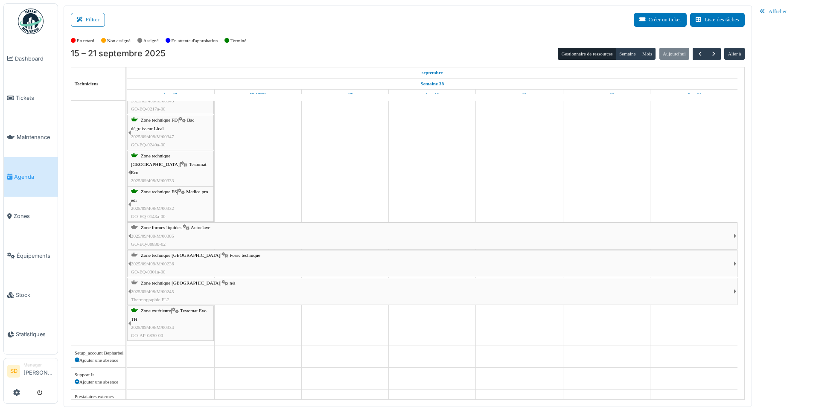
click at [157, 285] on span "Zone technique [GEOGRAPHIC_DATA]" at bounding box center [180, 282] width 79 height 5
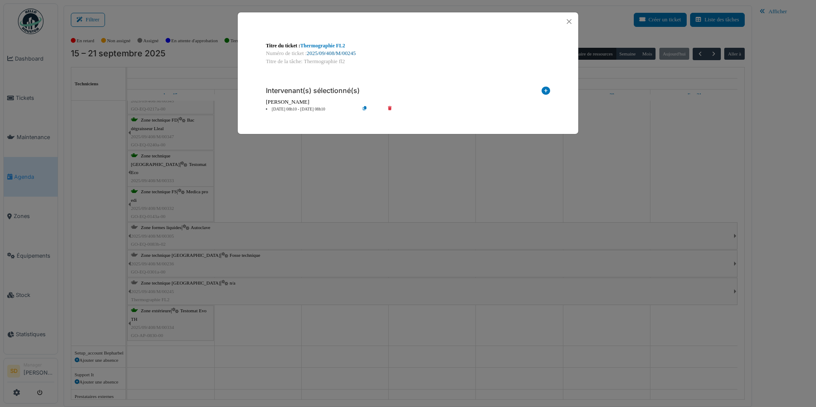
click at [336, 50] on link "2025/09/408/M/00245" at bounding box center [331, 53] width 49 height 6
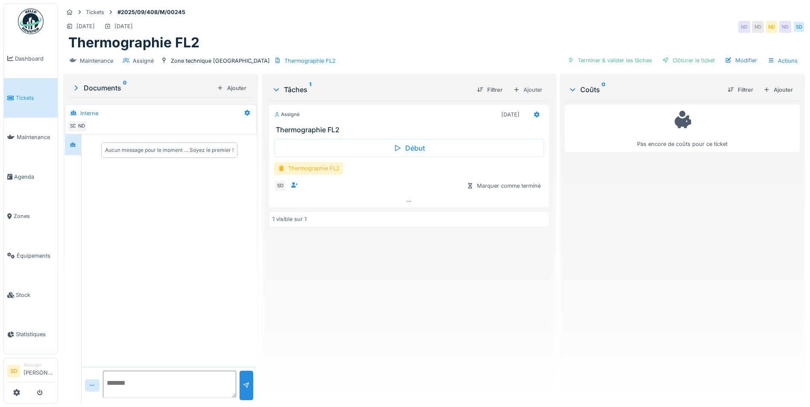
click at [326, 172] on div "Thermographie FL2" at bounding box center [308, 168] width 69 height 12
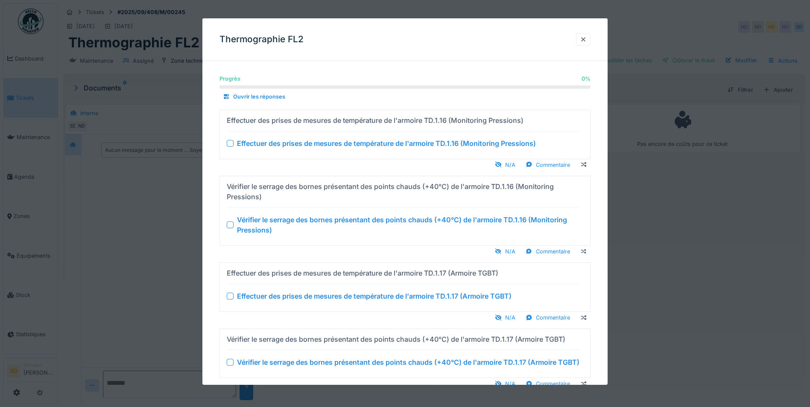
click at [228, 143] on div at bounding box center [230, 143] width 7 height 7
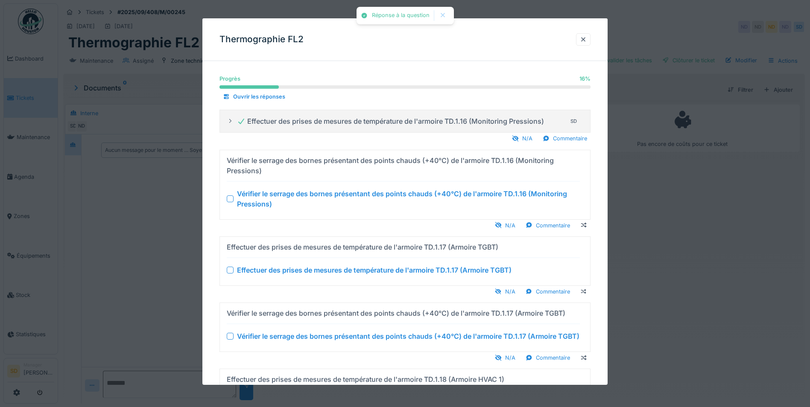
click at [230, 195] on div "Vérifier le serrage des bornes présentant des points chauds (+40°C) de l'armoir…" at bounding box center [403, 198] width 353 height 20
click at [230, 197] on div at bounding box center [230, 198] width 7 height 7
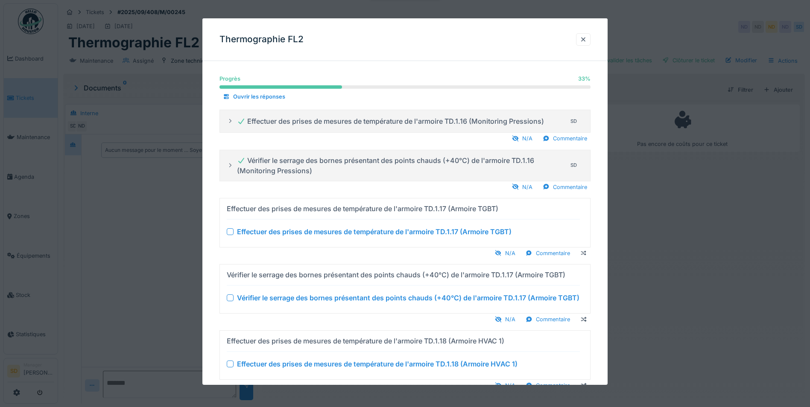
click at [228, 232] on div at bounding box center [230, 231] width 7 height 7
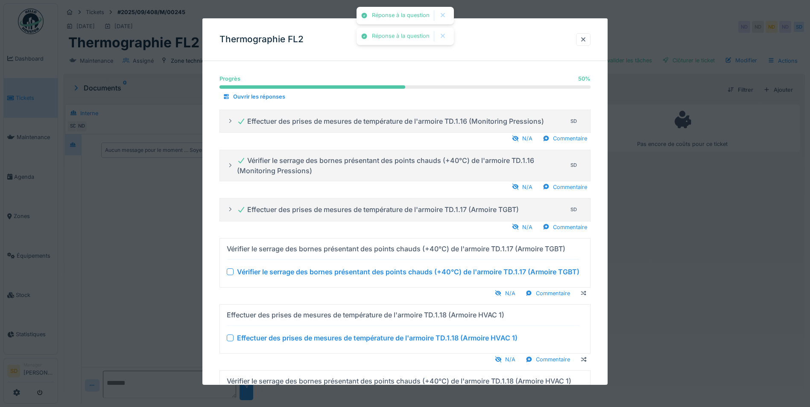
click at [229, 273] on div at bounding box center [230, 271] width 7 height 7
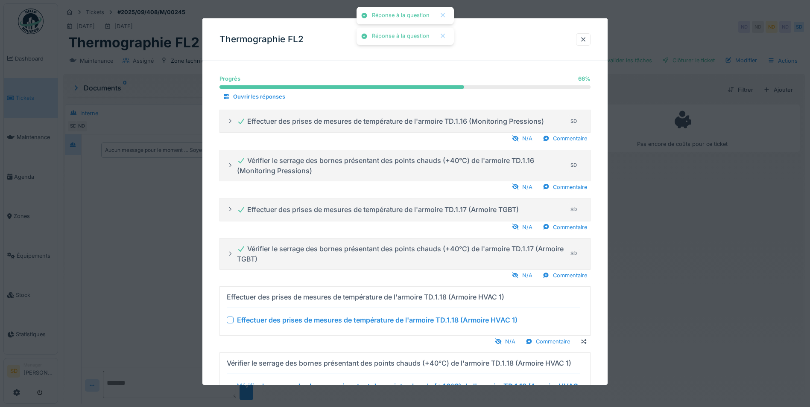
click at [230, 322] on div at bounding box center [230, 320] width 7 height 7
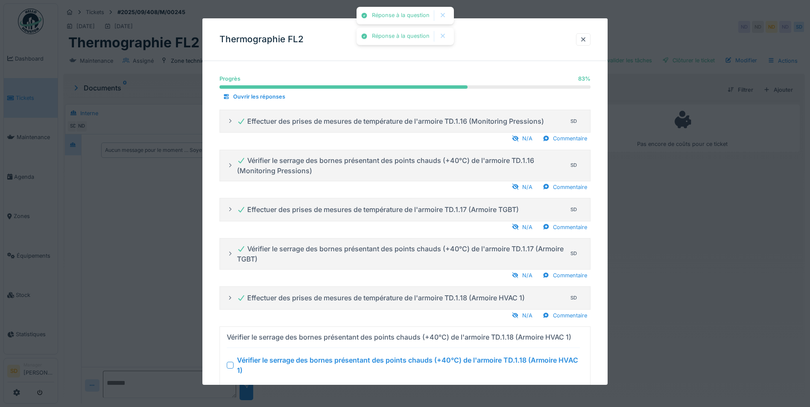
scroll to position [35, 0]
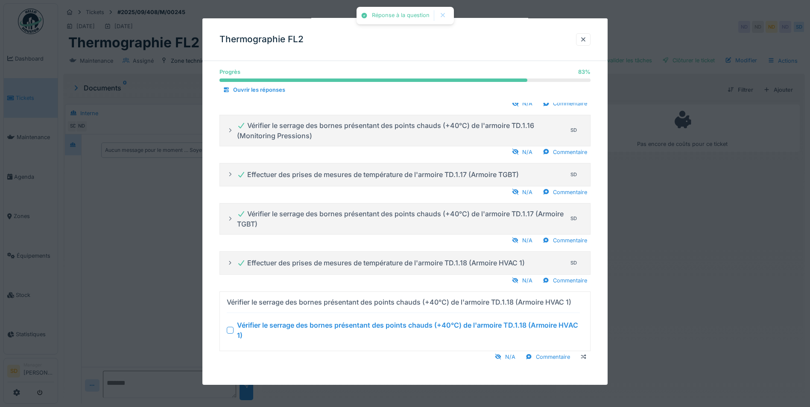
click at [232, 331] on div at bounding box center [230, 330] width 7 height 7
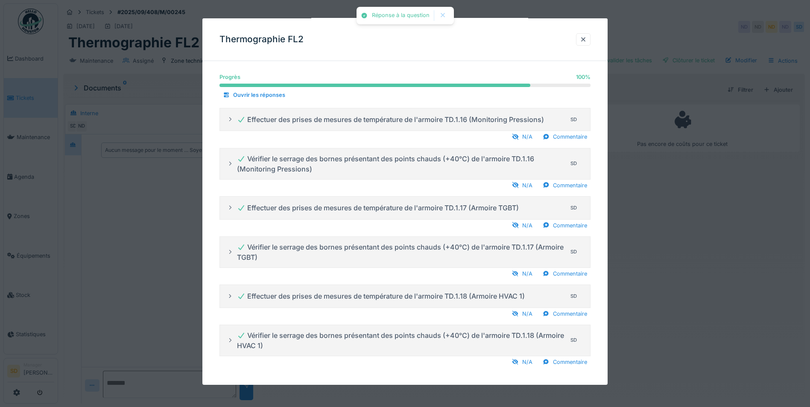
scroll to position [0, 0]
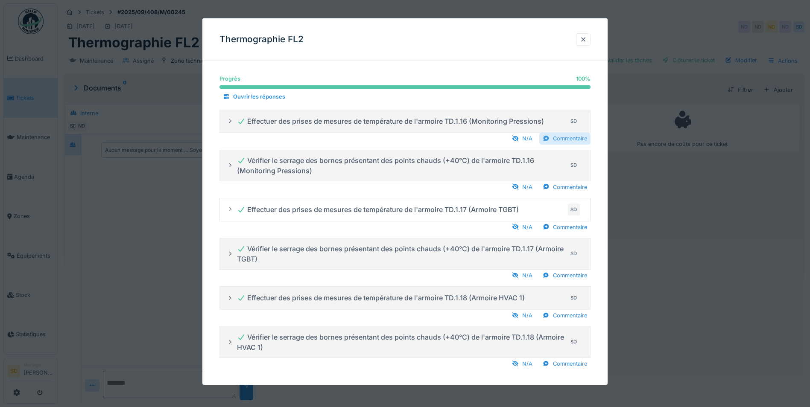
click at [556, 140] on div "Commentaire" at bounding box center [564, 139] width 51 height 12
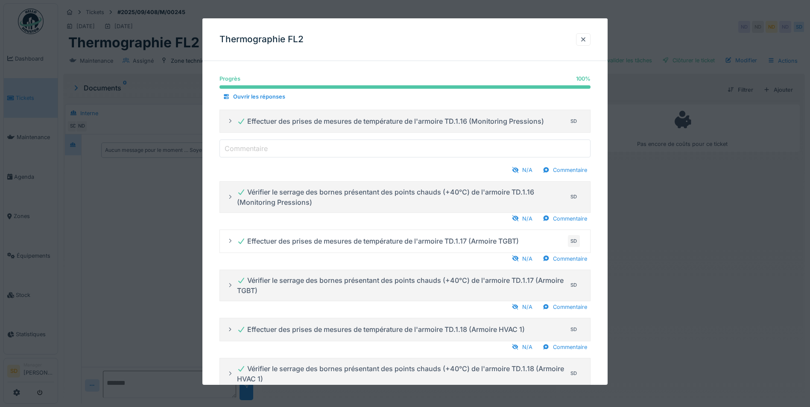
click at [329, 151] on input "Commentaire" at bounding box center [404, 149] width 371 height 18
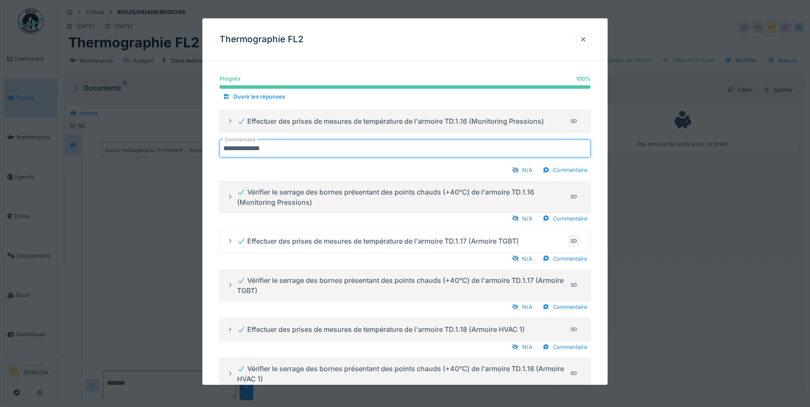
type input "**********"
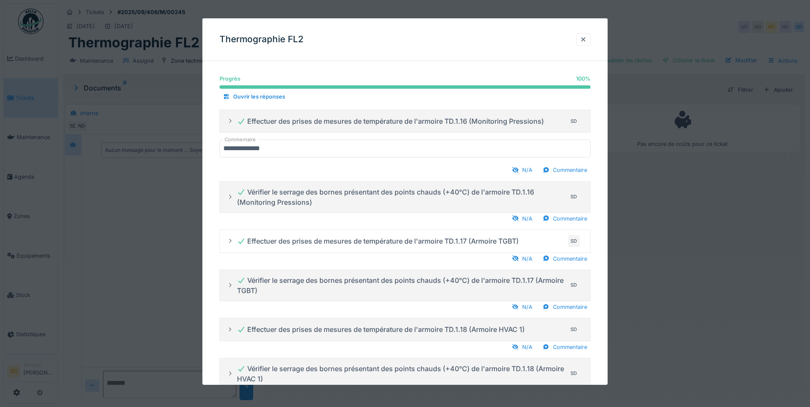
click at [341, 168] on div "N/A Commentaire" at bounding box center [404, 170] width 371 height 12
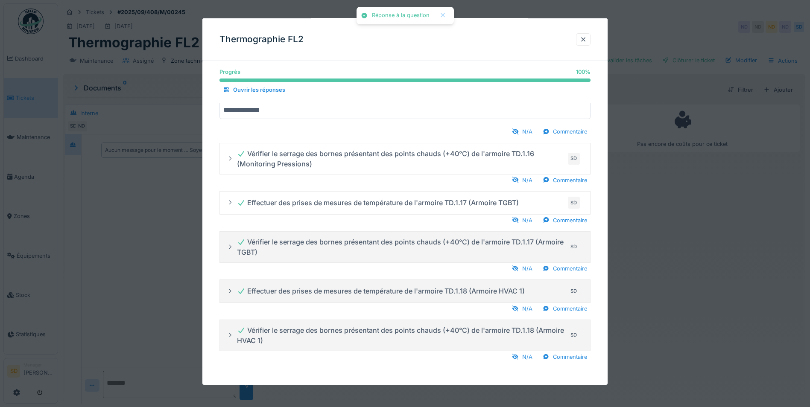
scroll to position [6, 0]
click at [586, 39] on div at bounding box center [583, 39] width 7 height 8
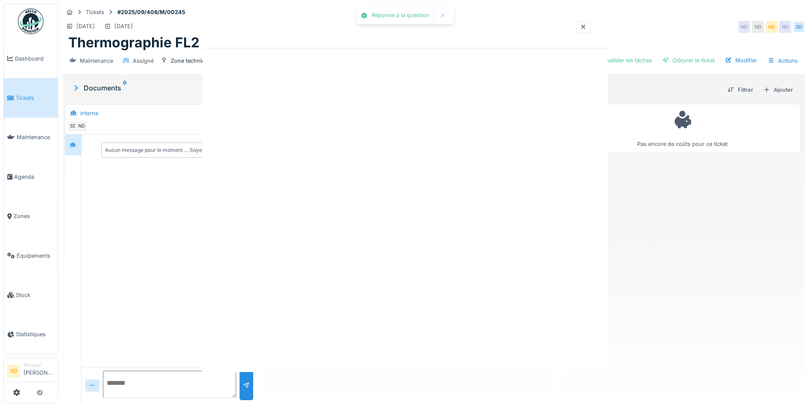
scroll to position [0, 0]
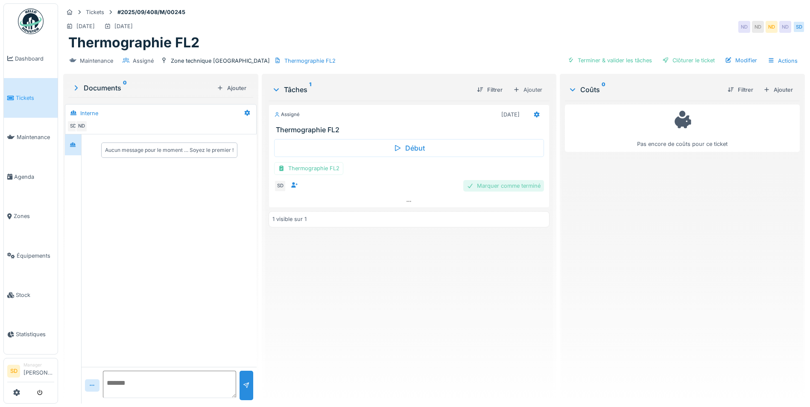
click at [490, 180] on div "Marquer comme terminé" at bounding box center [503, 186] width 81 height 12
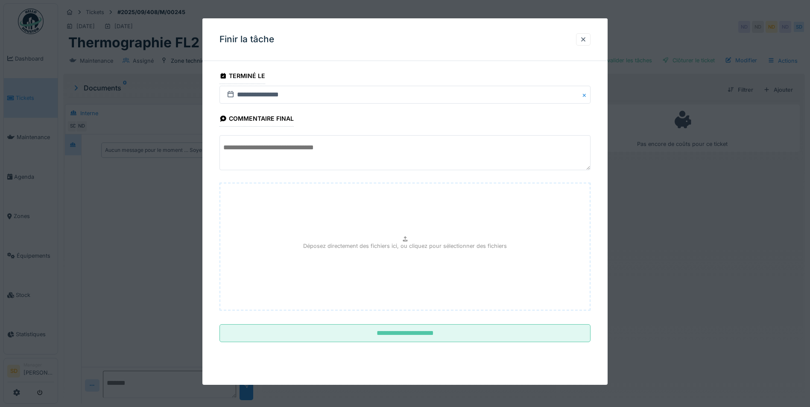
click at [302, 149] on textarea at bounding box center [404, 152] width 371 height 35
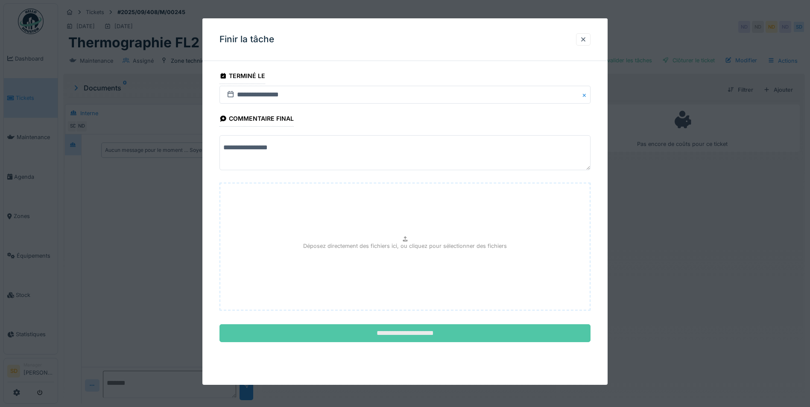
type textarea "**********"
click at [418, 334] on input "**********" at bounding box center [404, 333] width 371 height 18
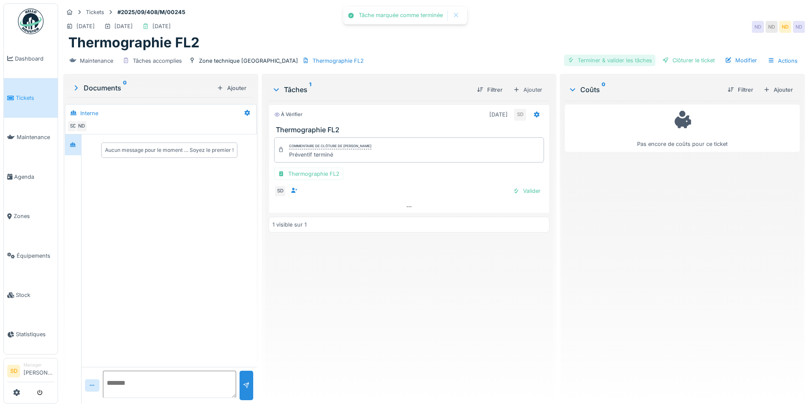
click at [588, 58] on div "Terminer & valider les tâches" at bounding box center [609, 61] width 91 height 12
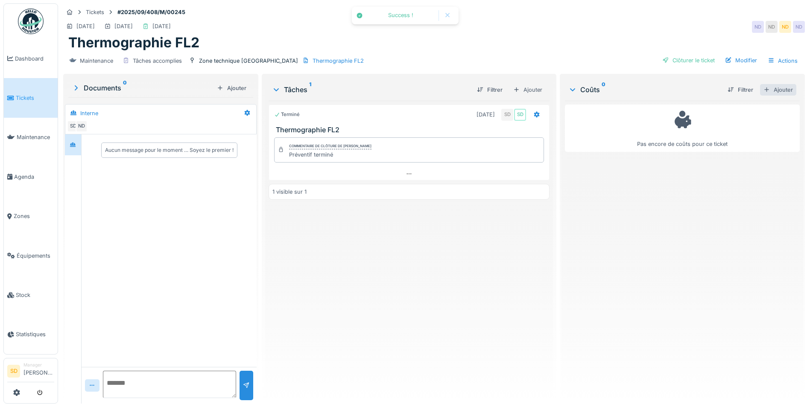
click at [760, 84] on div "Ajouter" at bounding box center [778, 90] width 36 height 12
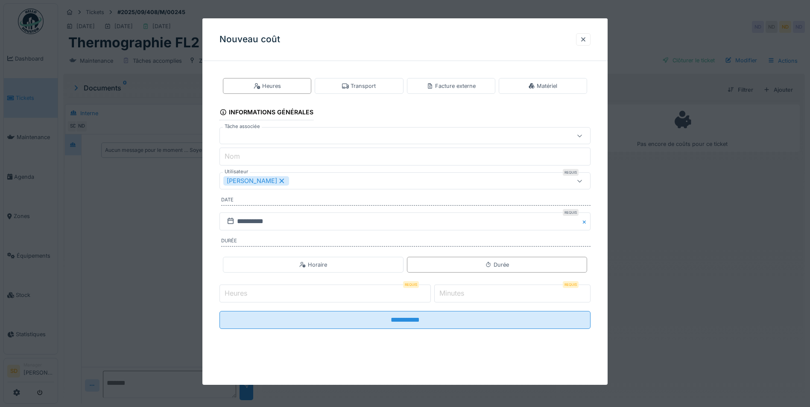
click at [294, 292] on input "Heures" at bounding box center [324, 294] width 211 height 18
type input "**"
click at [466, 296] on label "Minutes" at bounding box center [451, 293] width 28 height 10
click at [466, 296] on input "*" at bounding box center [512, 294] width 156 height 18
click at [466, 296] on label "Minutes" at bounding box center [451, 293] width 28 height 10
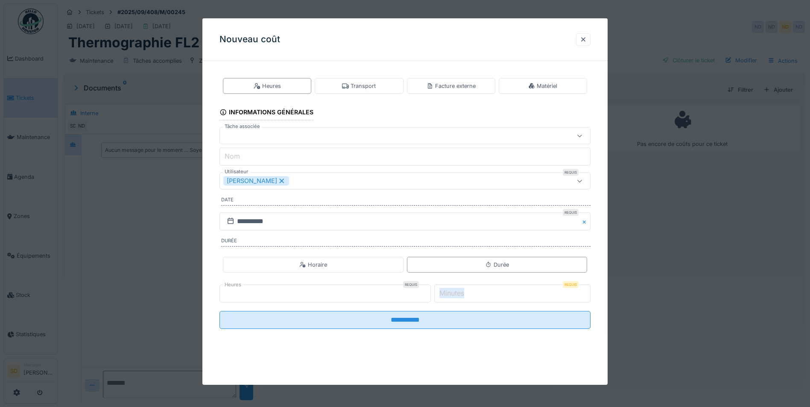
click at [466, 296] on input "*" at bounding box center [512, 294] width 156 height 18
click at [466, 296] on label "Minutes" at bounding box center [451, 293] width 28 height 10
click at [466, 296] on input "*" at bounding box center [512, 294] width 156 height 18
click at [466, 296] on label "Minutes" at bounding box center [451, 293] width 28 height 10
click at [466, 296] on input "*" at bounding box center [512, 294] width 156 height 18
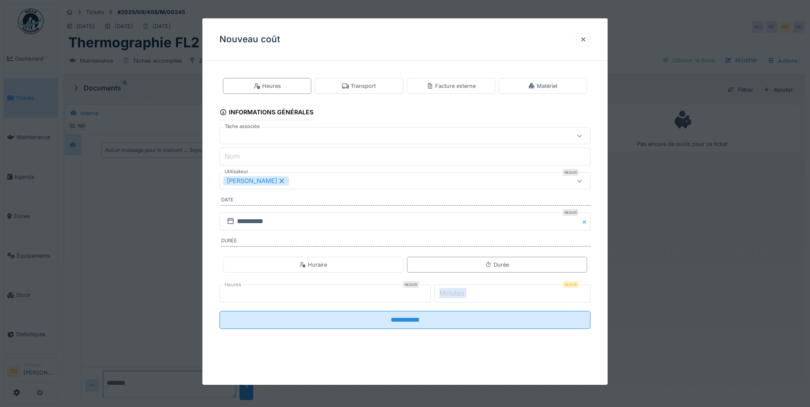
click at [466, 296] on label "Minutes" at bounding box center [451, 293] width 28 height 10
click at [466, 296] on input "*" at bounding box center [512, 294] width 156 height 18
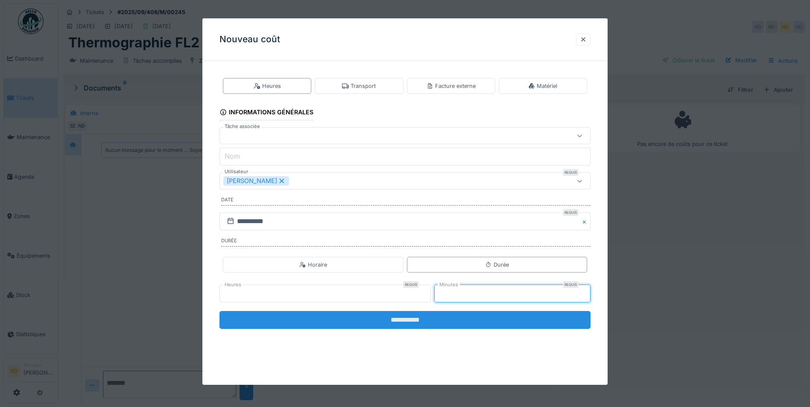
type input "**"
click at [441, 322] on input "**********" at bounding box center [404, 320] width 371 height 18
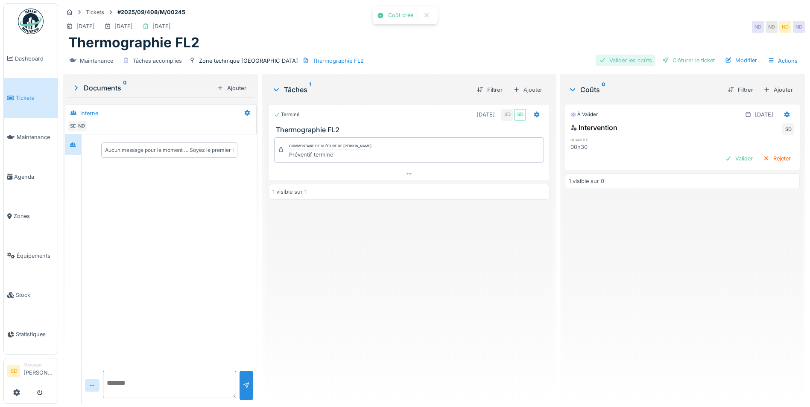
click at [627, 55] on div "Valider les coûts" at bounding box center [625, 61] width 60 height 12
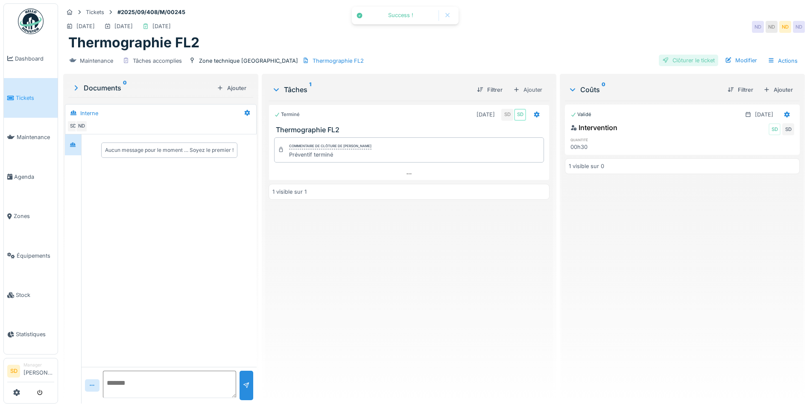
click at [677, 56] on div "Clôturer le ticket" at bounding box center [687, 61] width 59 height 12
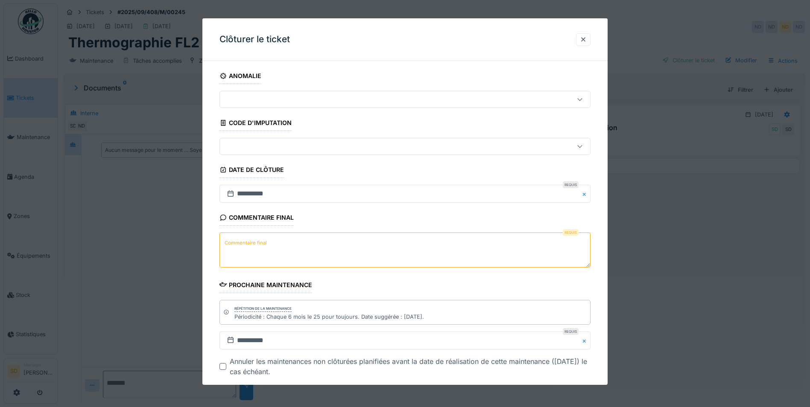
click at [303, 236] on textarea "Commentaire final" at bounding box center [404, 250] width 371 height 35
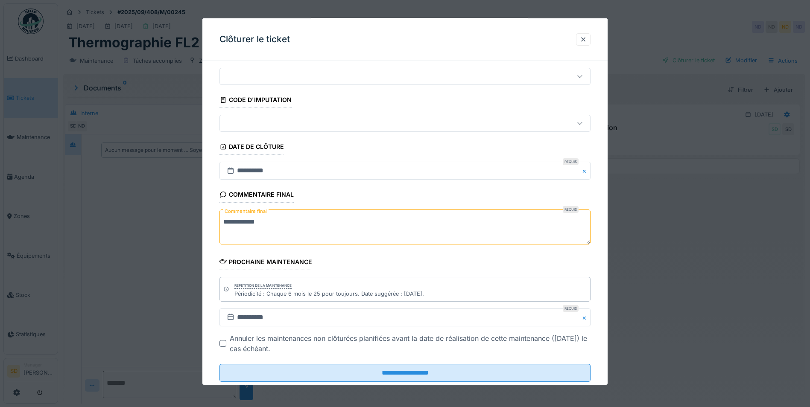
scroll to position [44, 0]
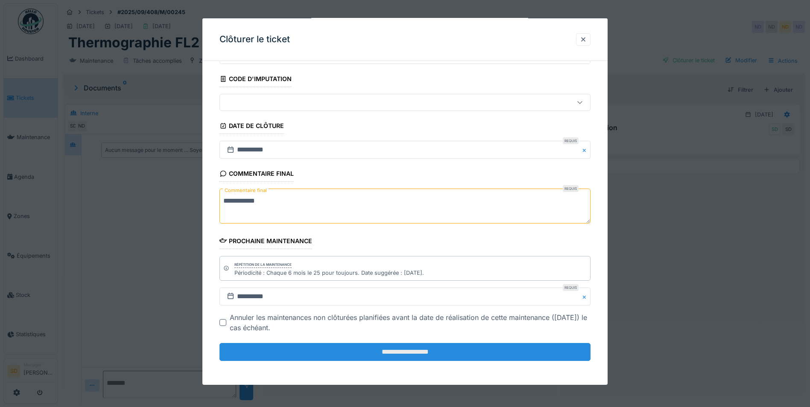
type textarea "**********"
click at [409, 347] on input "**********" at bounding box center [404, 352] width 371 height 18
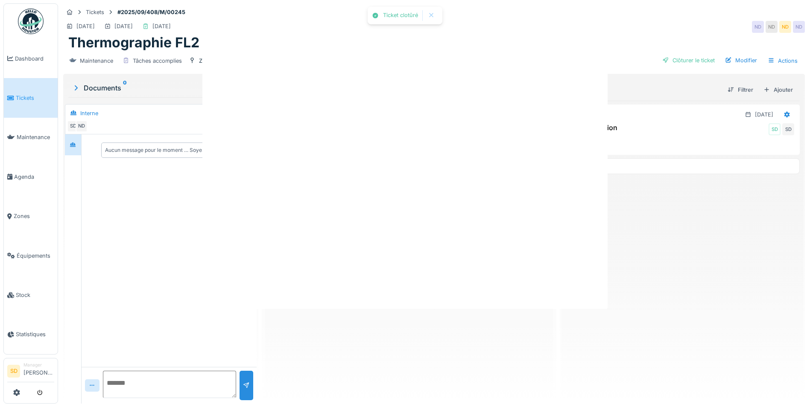
scroll to position [0, 0]
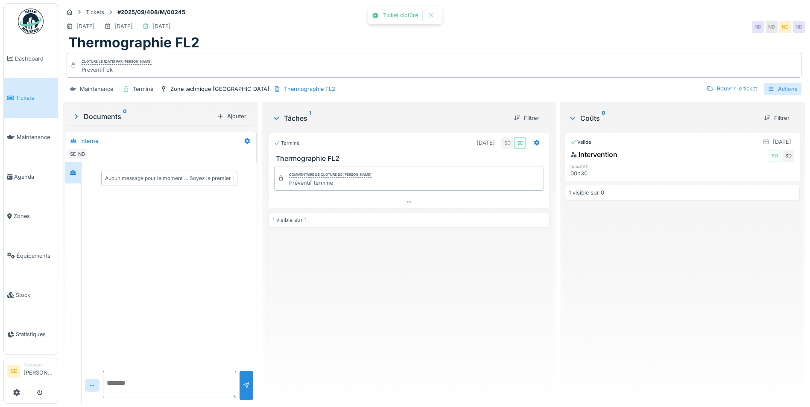
click at [767, 86] on icon at bounding box center [770, 89] width 7 height 6
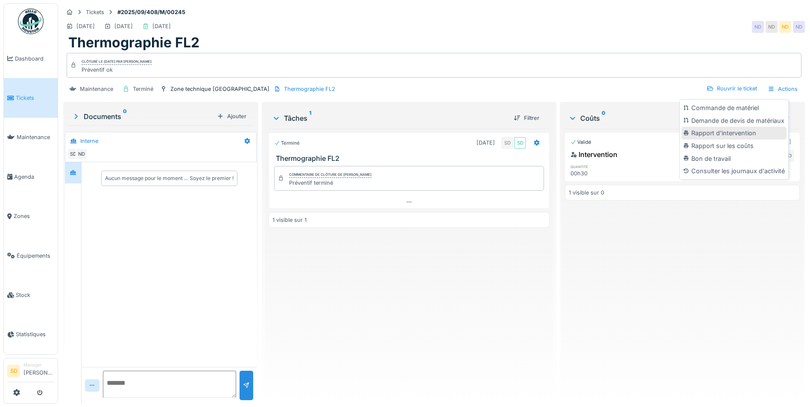
click at [731, 127] on div "Rapport d'intervention" at bounding box center [733, 133] width 105 height 13
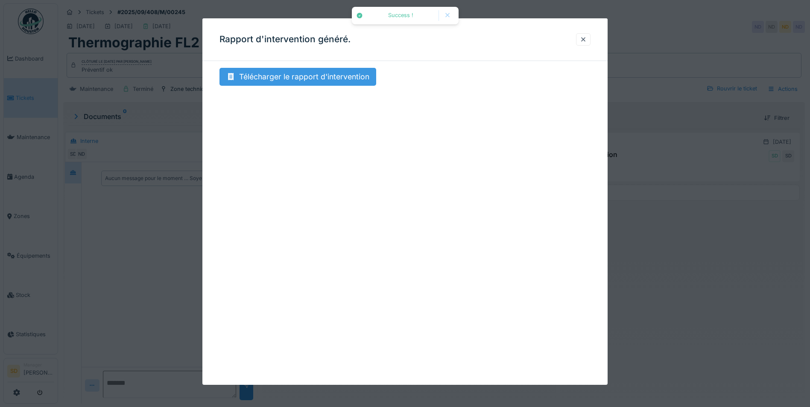
click at [295, 77] on div "Télécharger le rapport d'intervention" at bounding box center [297, 77] width 157 height 18
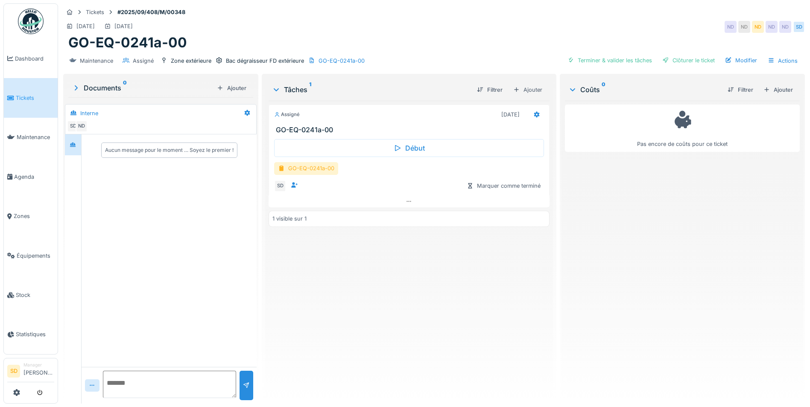
click at [322, 169] on div "GO-EQ-0241a-00" at bounding box center [306, 168] width 64 height 12
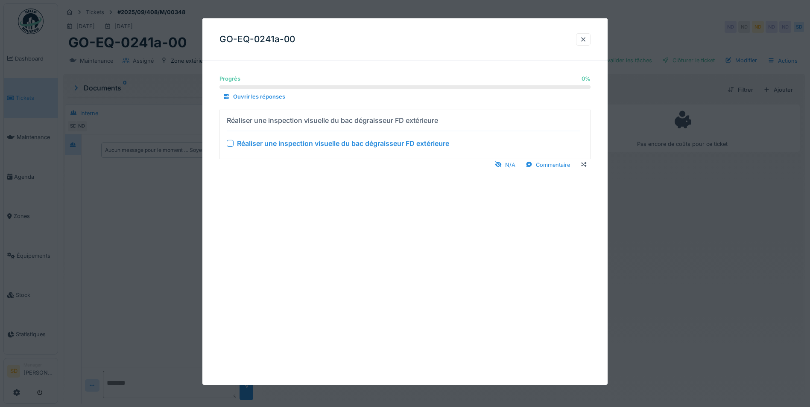
click at [229, 144] on div at bounding box center [230, 143] width 7 height 7
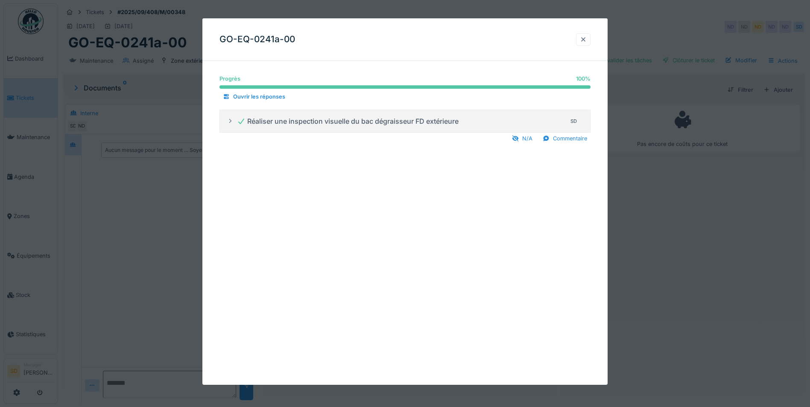
click at [586, 43] on div at bounding box center [583, 39] width 7 height 8
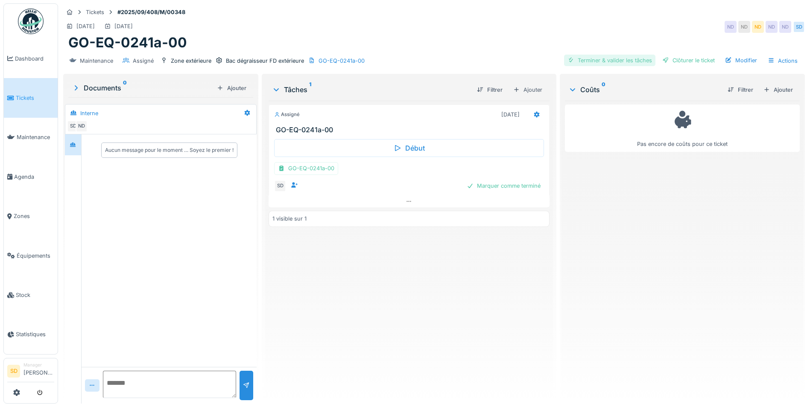
click at [604, 61] on div "Terminer & valider les tâches" at bounding box center [609, 61] width 91 height 12
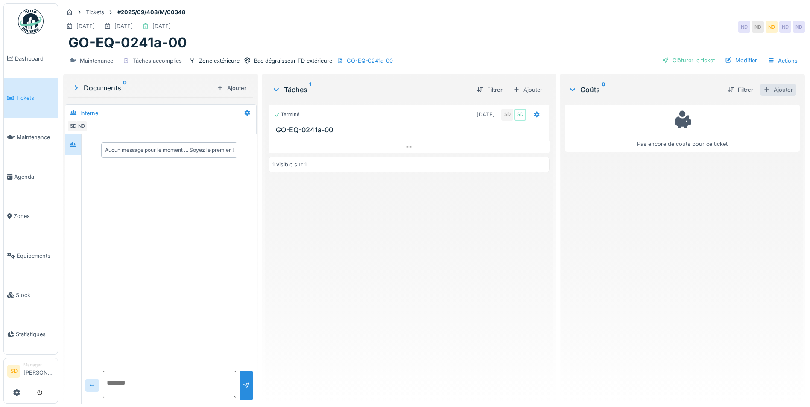
click at [761, 89] on div "Ajouter" at bounding box center [778, 90] width 36 height 12
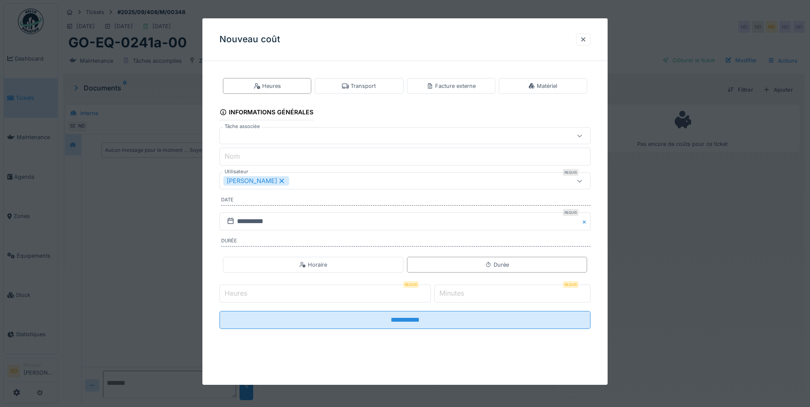
click at [322, 296] on input "Heures" at bounding box center [324, 294] width 211 height 18
type input "**"
click at [463, 297] on label "Minutes" at bounding box center [451, 293] width 28 height 10
click at [463, 297] on input "*" at bounding box center [512, 294] width 156 height 18
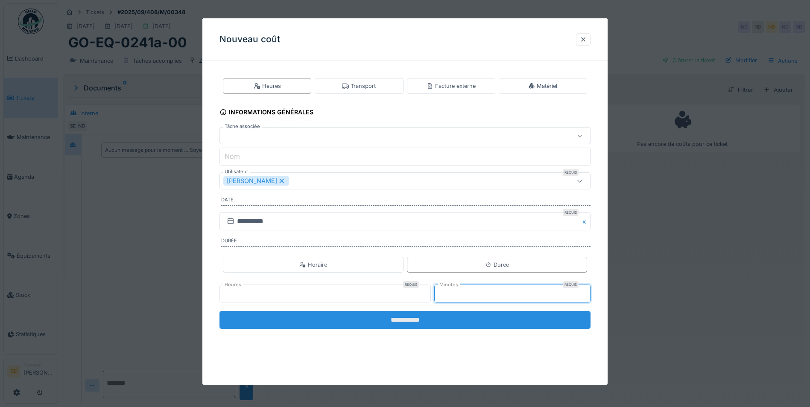
type input "**"
click at [428, 320] on input "**********" at bounding box center [404, 320] width 371 height 18
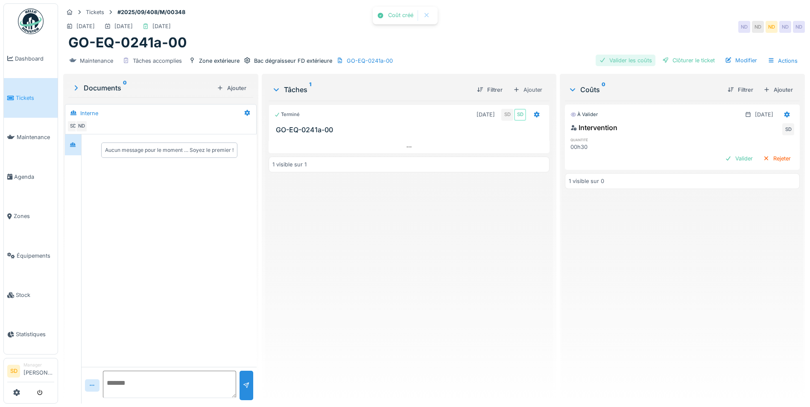
click at [626, 62] on div "Valider les coûts" at bounding box center [625, 61] width 60 height 12
click at [675, 59] on div "Clôturer le ticket" at bounding box center [687, 61] width 59 height 12
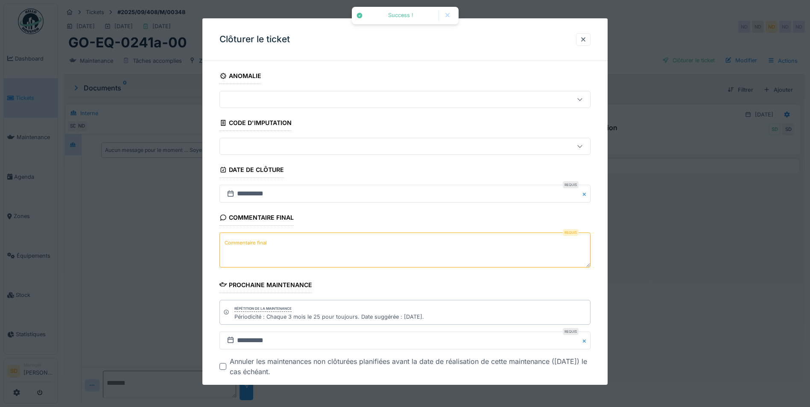
click at [303, 254] on textarea "Commentaire final" at bounding box center [404, 250] width 371 height 35
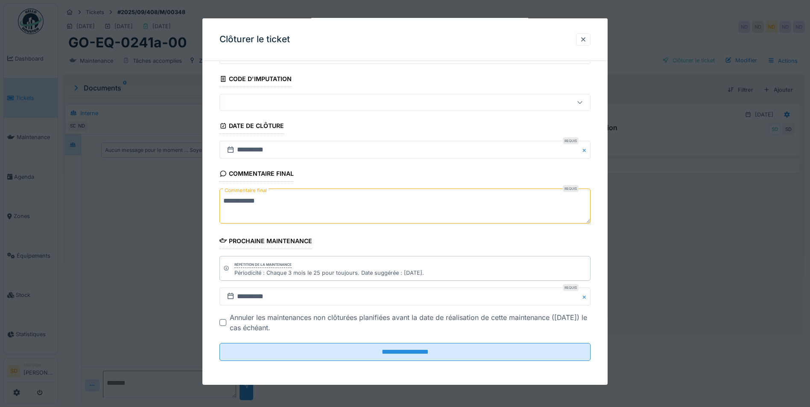
scroll to position [6, 0]
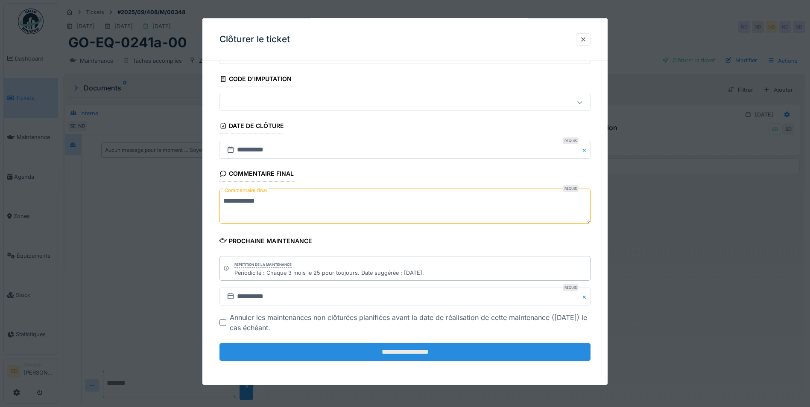
type textarea "**********"
click at [396, 349] on input "**********" at bounding box center [404, 352] width 371 height 18
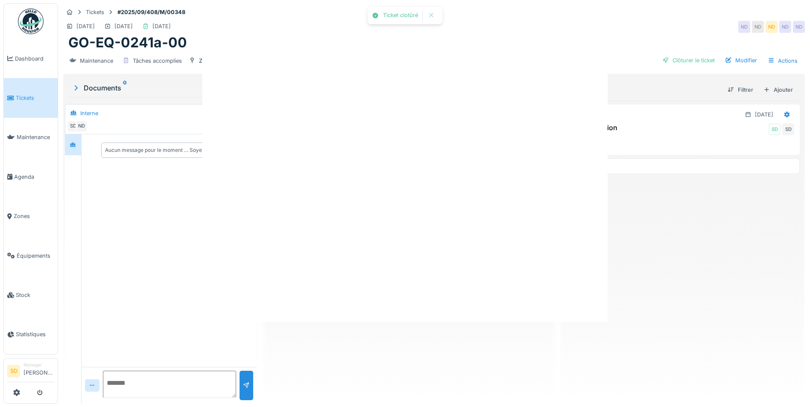
scroll to position [0, 0]
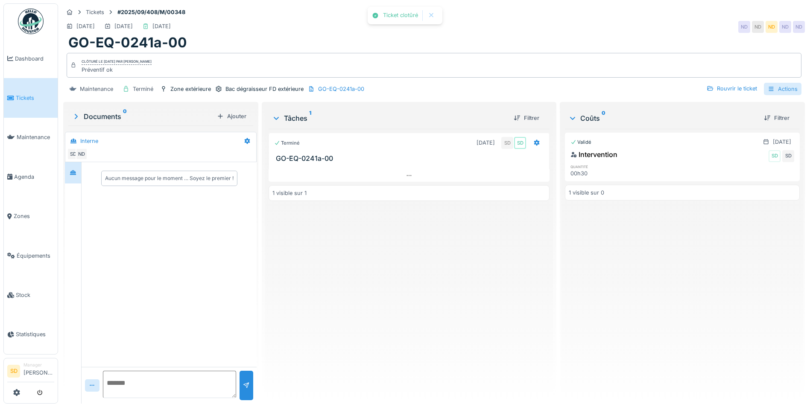
click at [769, 86] on div "Actions" at bounding box center [782, 89] width 38 height 12
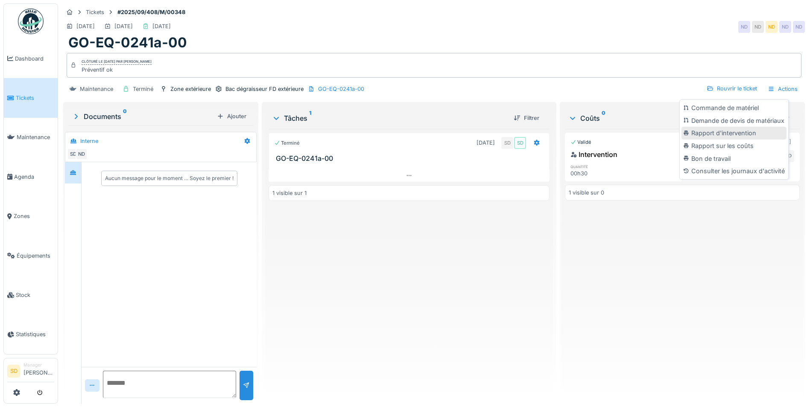
click at [732, 127] on div "Rapport d'intervention" at bounding box center [733, 133] width 105 height 13
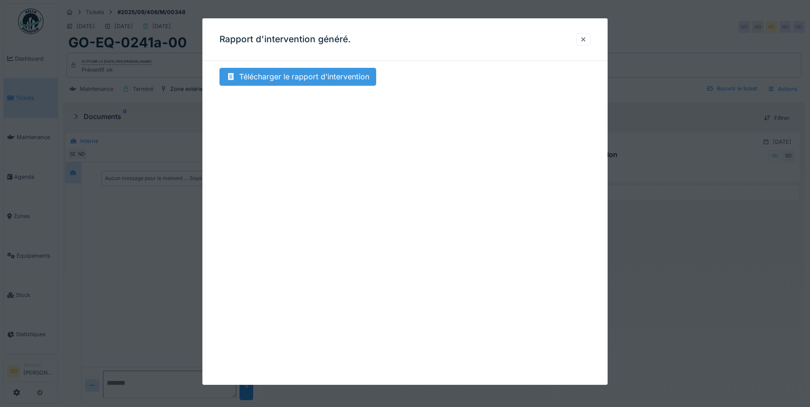
click at [282, 81] on div "Télécharger le rapport d'intervention" at bounding box center [297, 77] width 157 height 18
click at [582, 40] on div at bounding box center [583, 39] width 15 height 12
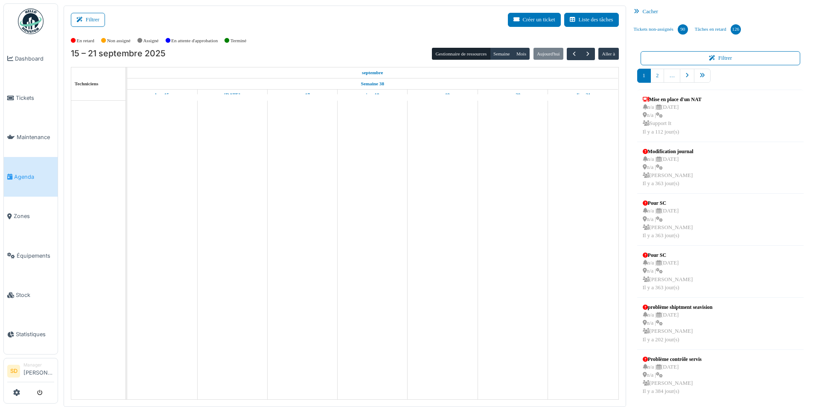
click at [643, 13] on div "Cacher" at bounding box center [720, 12] width 181 height 12
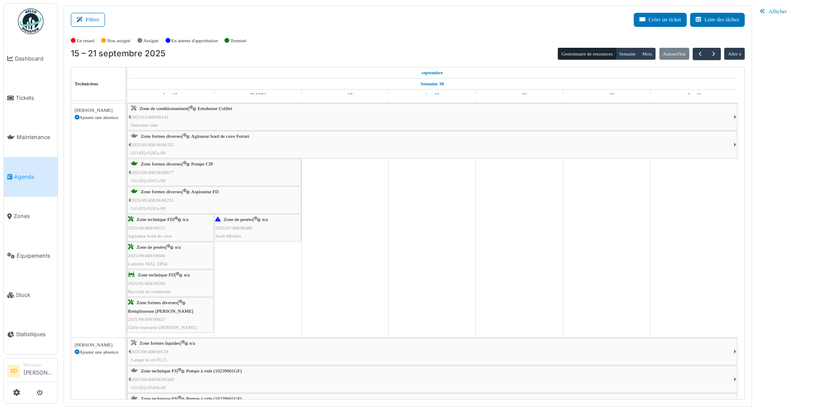
scroll to position [512, 0]
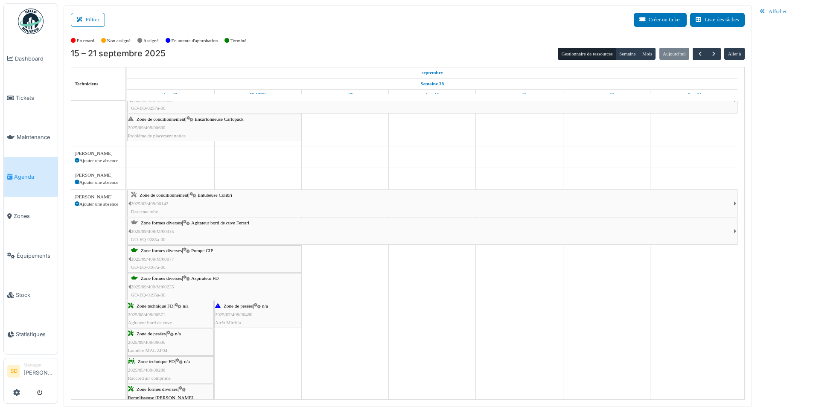
click at [239, 305] on span "Zone de pesées" at bounding box center [238, 305] width 29 height 5
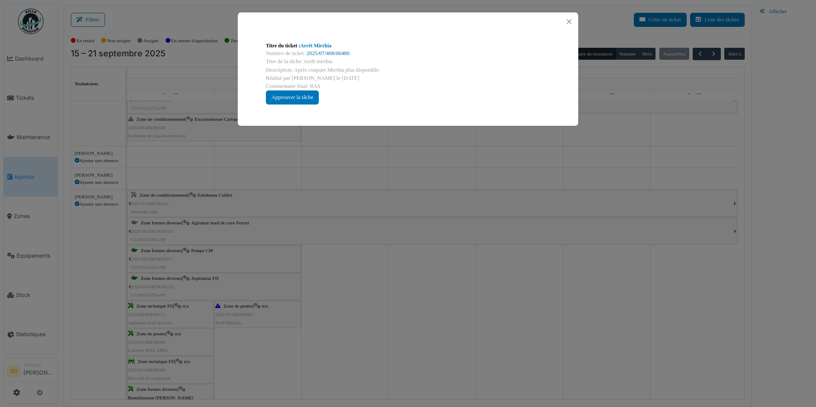
click at [311, 53] on link "2025/07/408/00480" at bounding box center [328, 53] width 43 height 6
click at [567, 22] on button "Close" at bounding box center [569, 22] width 12 height 12
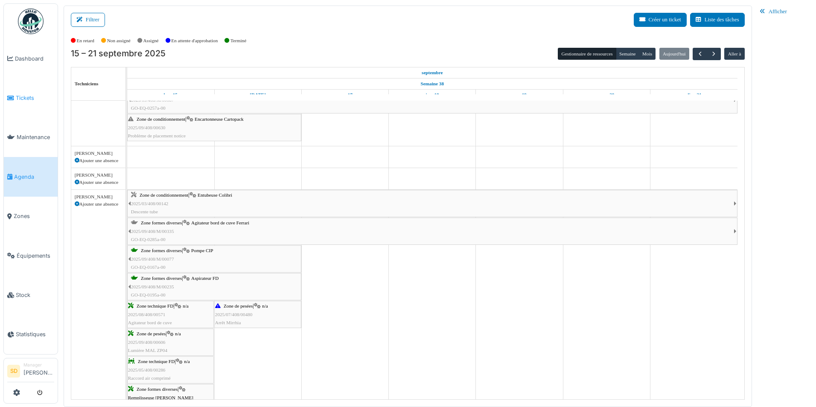
click at [31, 95] on span "Tickets" at bounding box center [35, 98] width 38 height 8
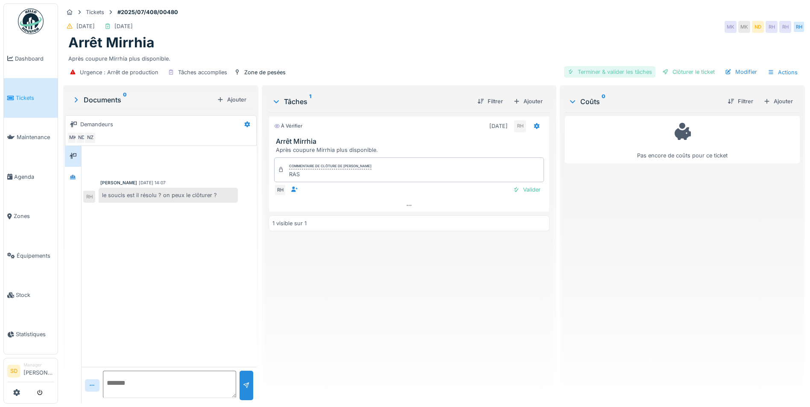
click at [609, 74] on div "Terminer & valider les tâches" at bounding box center [609, 72] width 91 height 12
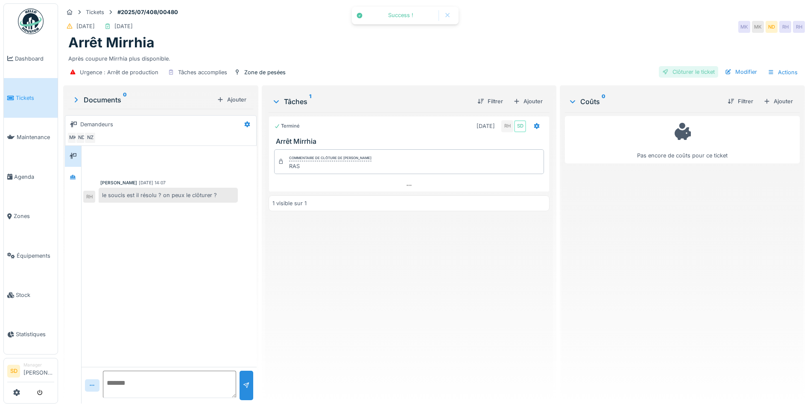
click at [682, 72] on div "Clôturer le ticket" at bounding box center [687, 72] width 59 height 12
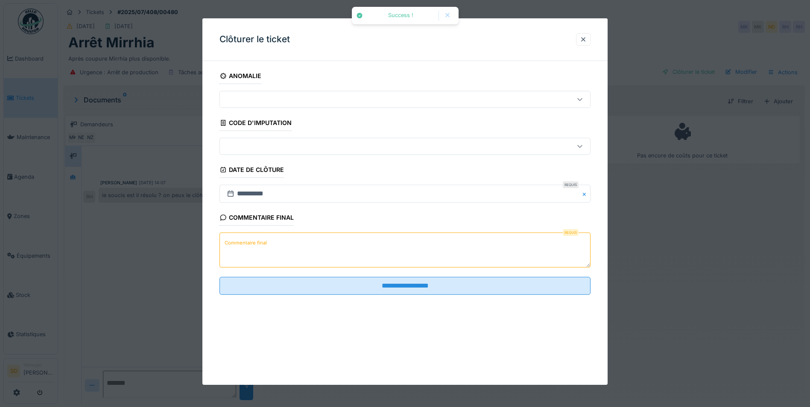
click at [329, 252] on textarea "Commentaire final" at bounding box center [404, 250] width 371 height 35
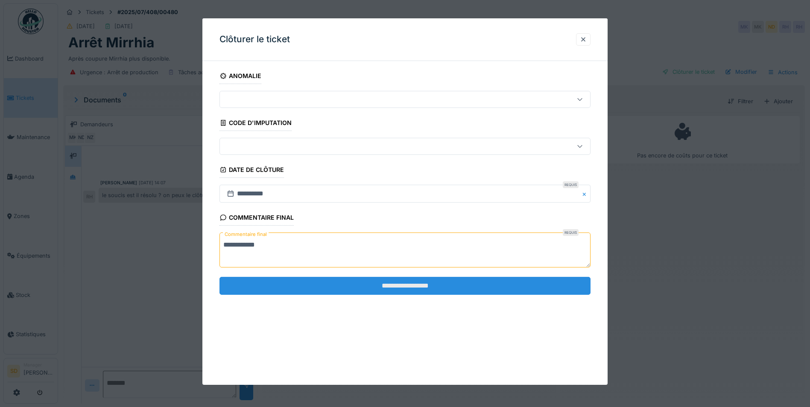
type textarea "**********"
click at [425, 294] on input "**********" at bounding box center [404, 286] width 371 height 18
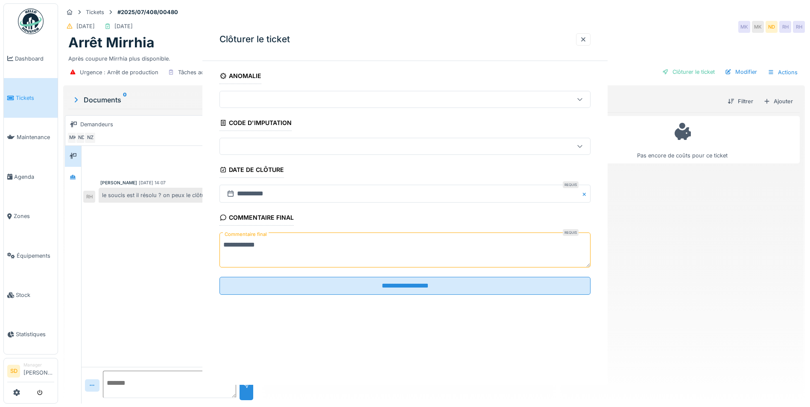
click at [414, 286] on div "**********" at bounding box center [404, 201] width 405 height 367
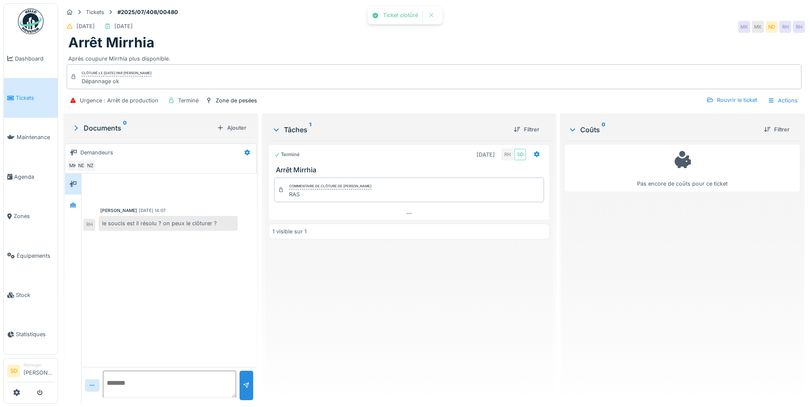
click at [39, 96] on span "Tickets" at bounding box center [35, 98] width 38 height 8
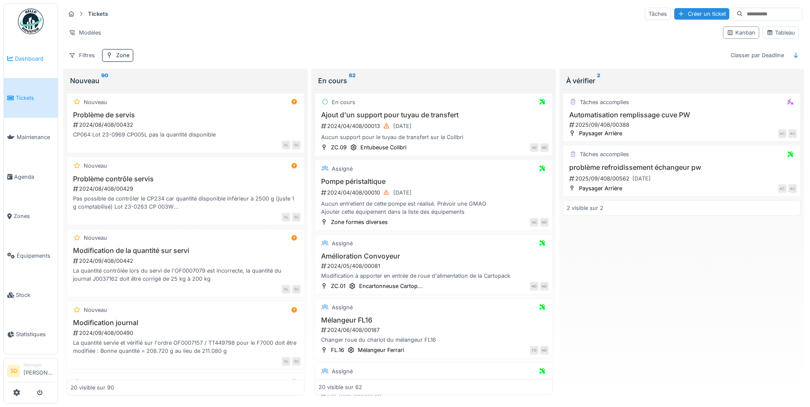
click at [33, 63] on link "Dashboard" at bounding box center [31, 58] width 54 height 39
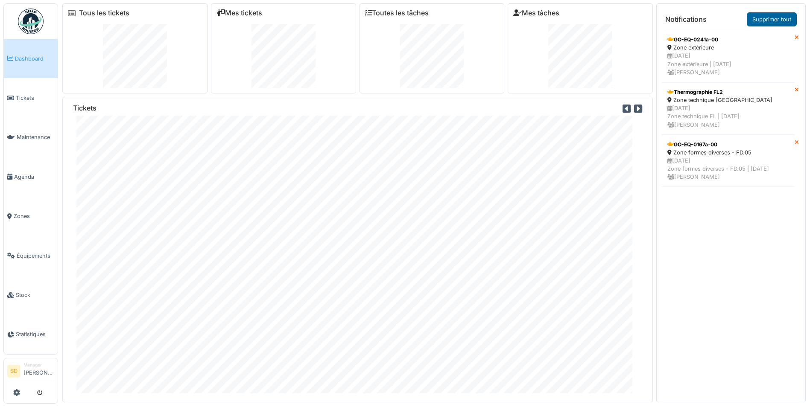
click at [764, 17] on link "Supprimer tout" at bounding box center [771, 19] width 50 height 14
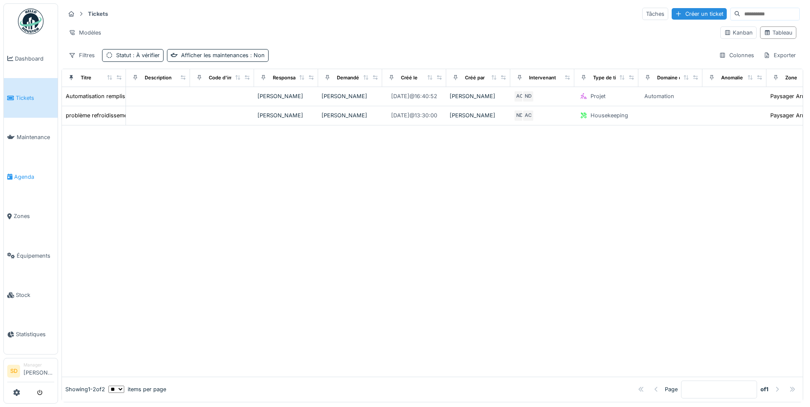
click at [27, 168] on link "Agenda" at bounding box center [31, 176] width 54 height 39
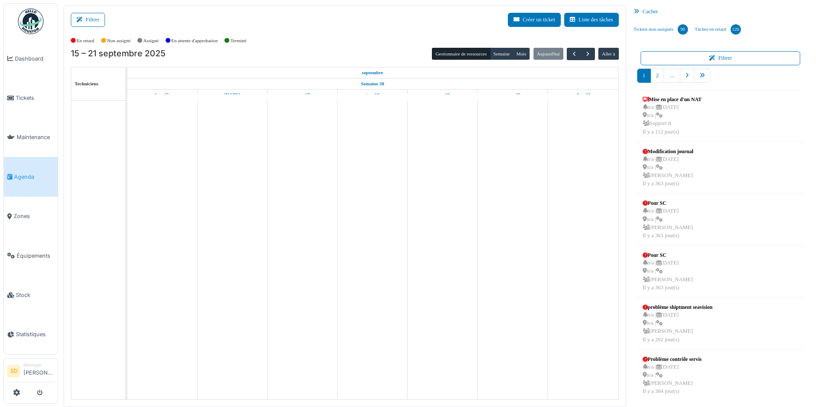
click at [649, 11] on div "Cacher" at bounding box center [720, 12] width 181 height 12
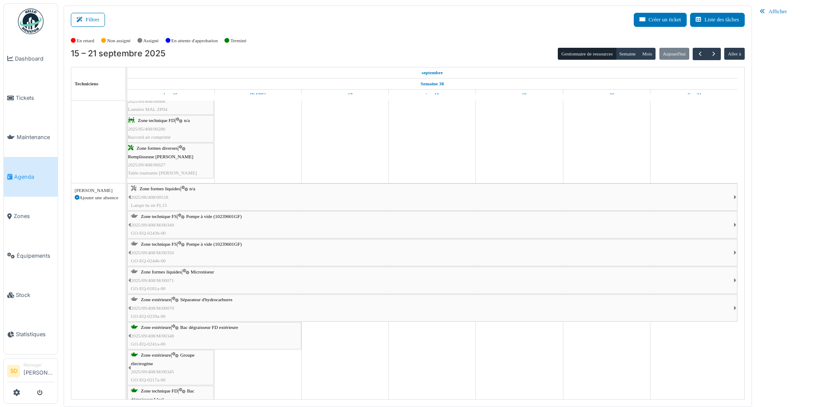
scroll to position [768, 0]
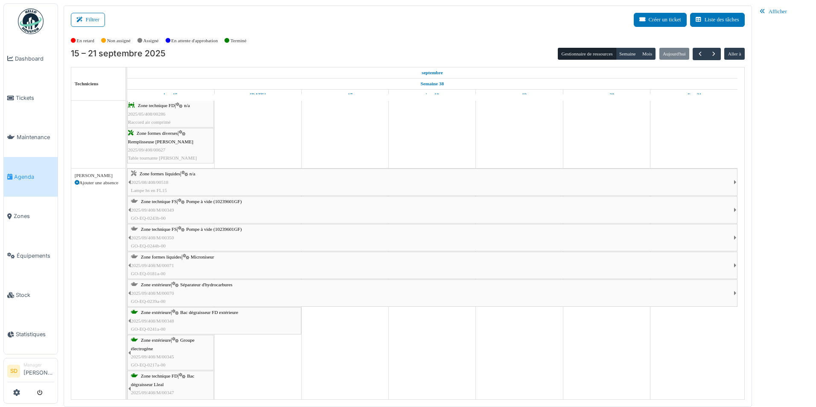
click at [180, 257] on span "Zone formes liquides" at bounding box center [161, 256] width 41 height 5
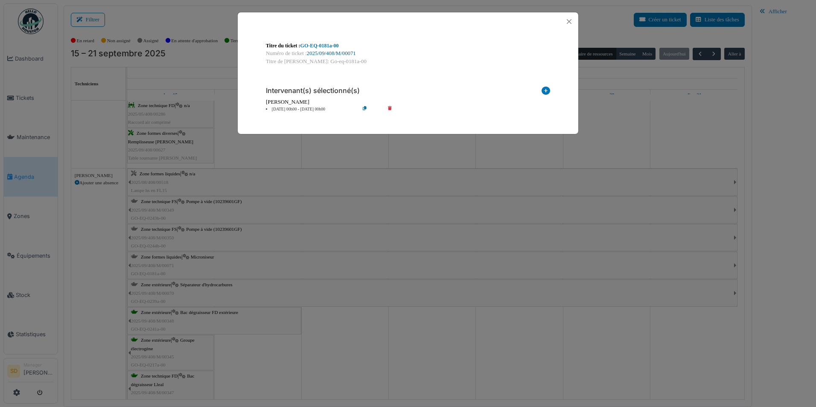
click at [349, 54] on link "2025/09/408/M/00071" at bounding box center [331, 53] width 49 height 6
click at [566, 21] on button "Close" at bounding box center [569, 22] width 12 height 12
